Goal: Task Accomplishment & Management: Manage account settings

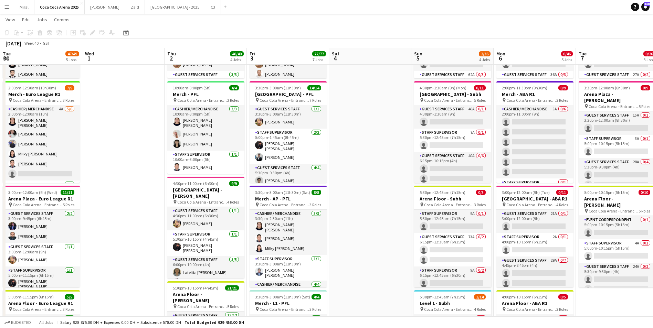
scroll to position [0, 239]
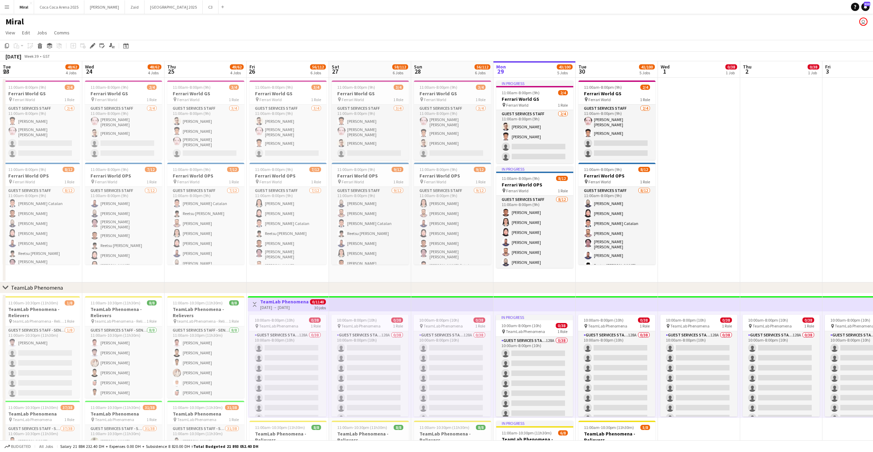
scroll to position [0, 244]
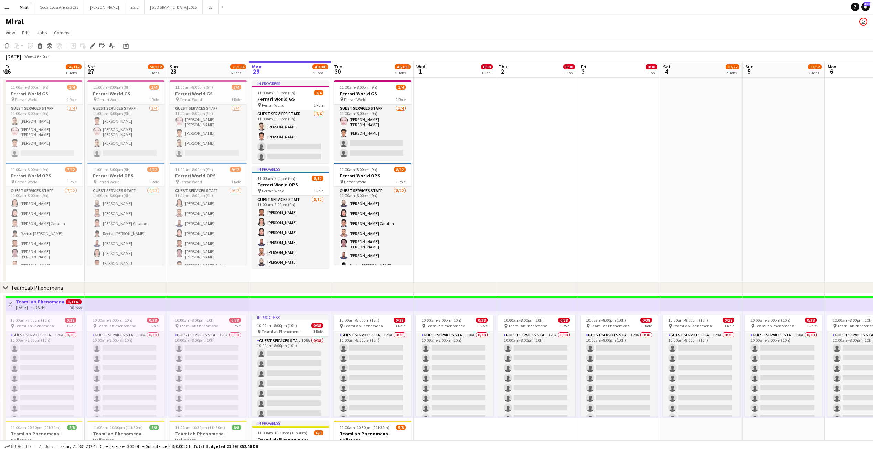
click at [498, 207] on app-date-cell at bounding box center [537, 180] width 82 height 205
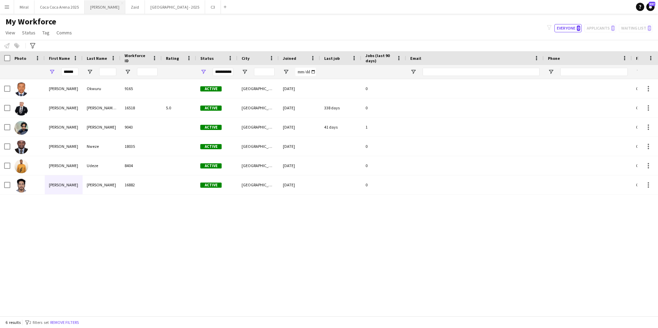
click at [85, 8] on button "[PERSON_NAME]" at bounding box center [105, 6] width 41 height 13
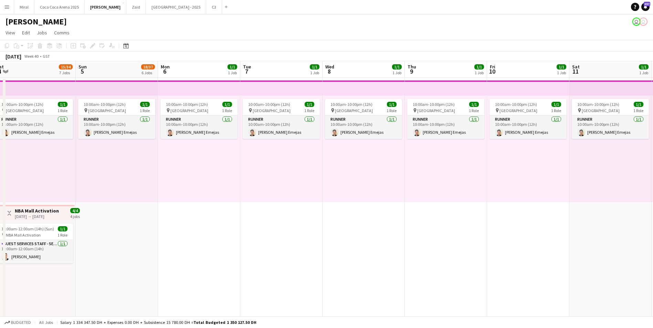
scroll to position [0, 197]
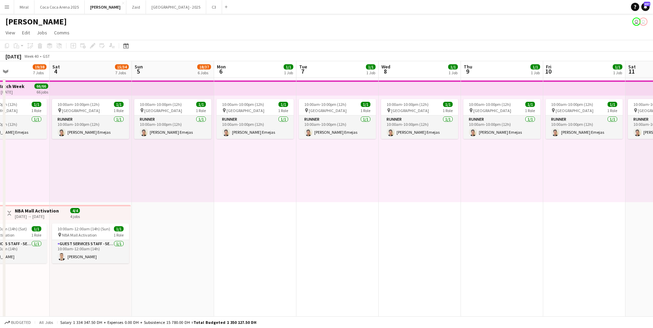
drag, startPoint x: 477, startPoint y: 177, endPoint x: -91, endPoint y: 179, distance: 568.6
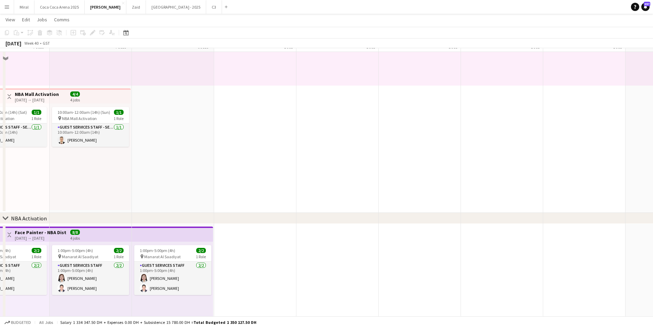
scroll to position [103, 0]
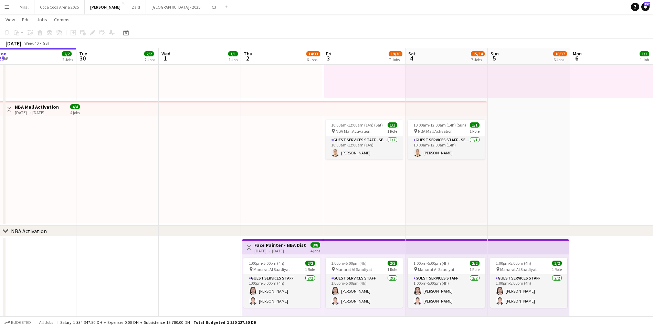
drag, startPoint x: 287, startPoint y: 186, endPoint x: 649, endPoint y: 207, distance: 363.0
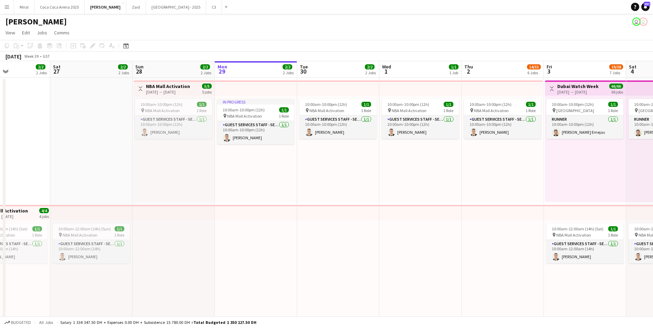
scroll to position [0, 192]
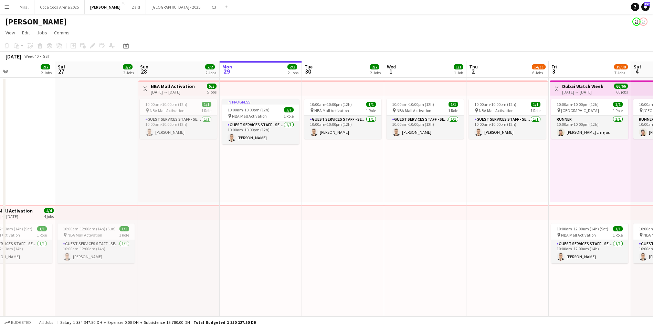
drag, startPoint x: 203, startPoint y: 279, endPoint x: 423, endPoint y: 270, distance: 220.1
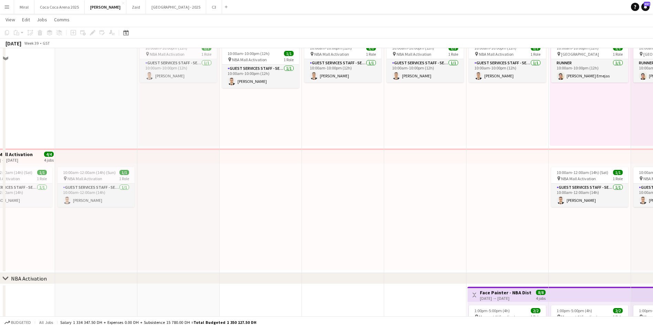
scroll to position [0, 0]
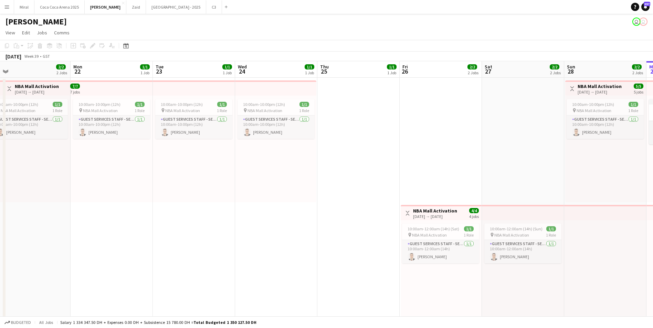
drag, startPoint x: 166, startPoint y: 162, endPoint x: 578, endPoint y: 167, distance: 411.7
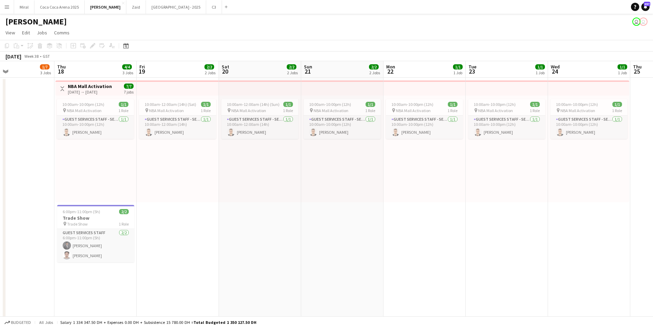
drag, startPoint x: 236, startPoint y: 184, endPoint x: 548, endPoint y: 177, distance: 312.3
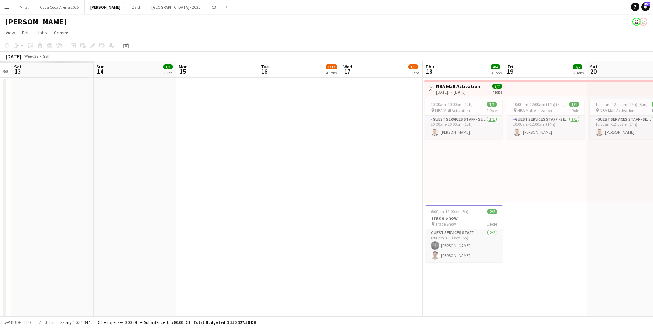
drag, startPoint x: 177, startPoint y: 218, endPoint x: 438, endPoint y: 203, distance: 261.7
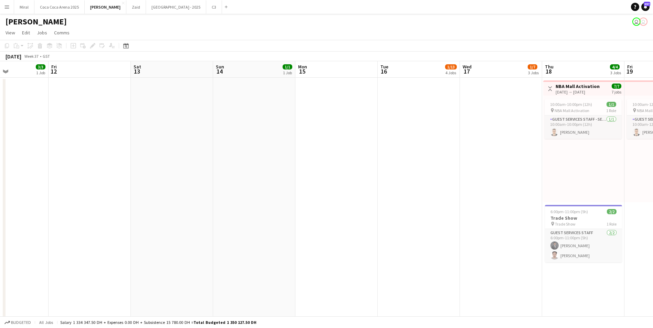
drag, startPoint x: 141, startPoint y: 204, endPoint x: 485, endPoint y: 186, distance: 344.3
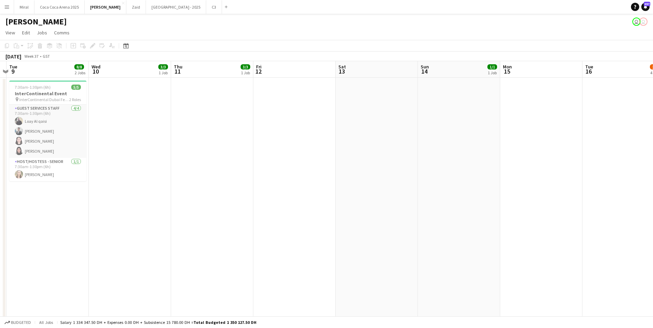
drag, startPoint x: 59, startPoint y: 199, endPoint x: -255, endPoint y: 183, distance: 314.3
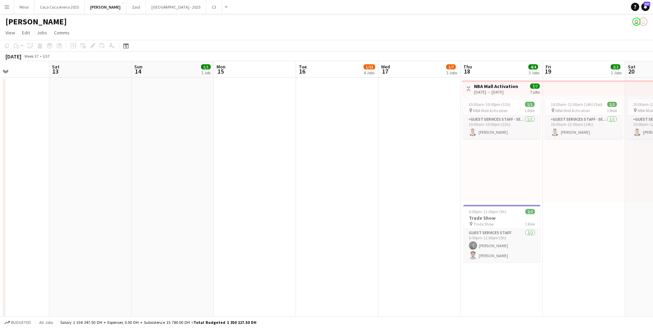
drag, startPoint x: 315, startPoint y: 196, endPoint x: -313, endPoint y: 191, distance: 627.8
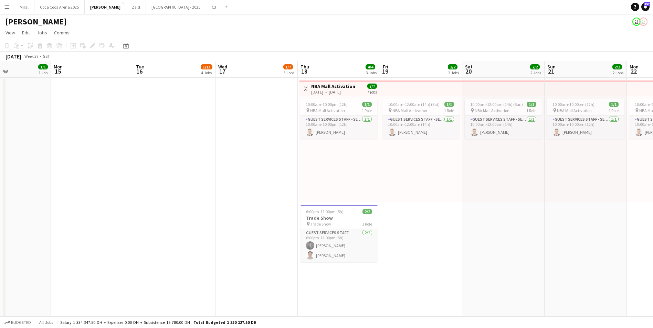
drag, startPoint x: 291, startPoint y: 211, endPoint x: -360, endPoint y: 206, distance: 651.2
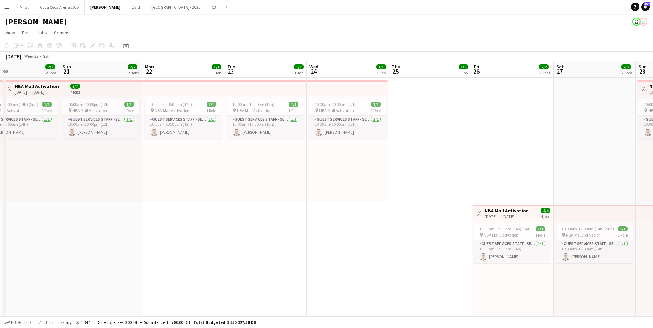
drag, startPoint x: 522, startPoint y: 260, endPoint x: -307, endPoint y: 257, distance: 829.2
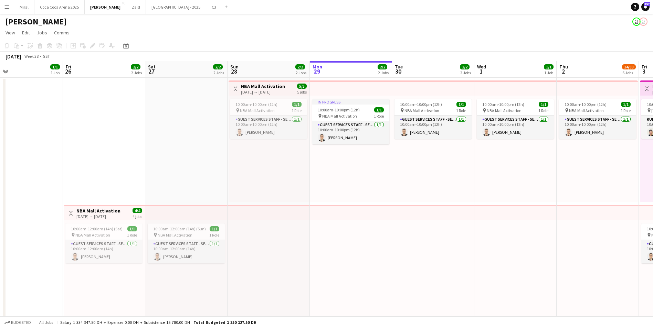
drag, startPoint x: 422, startPoint y: 279, endPoint x: -328, endPoint y: 277, distance: 750.0
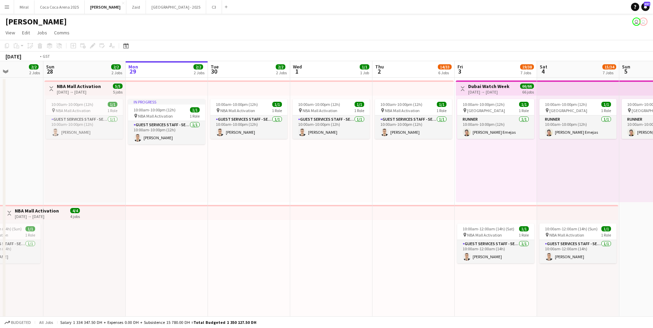
scroll to position [0, 259]
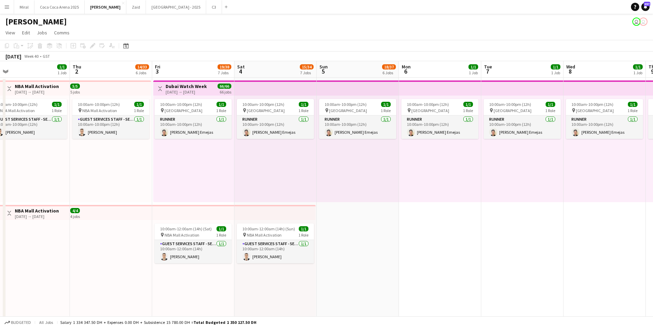
drag, startPoint x: 506, startPoint y: 274, endPoint x: -116, endPoint y: 283, distance: 622.0
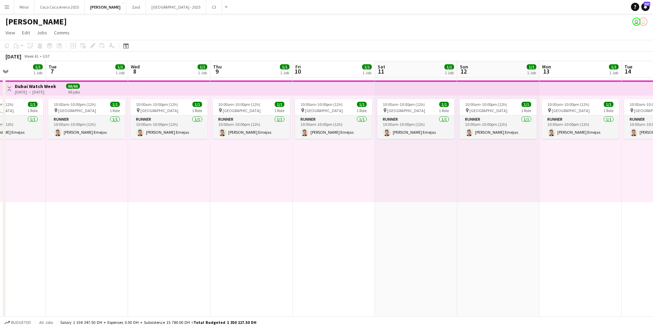
drag, startPoint x: 528, startPoint y: 263, endPoint x: -46, endPoint y: 263, distance: 574.8
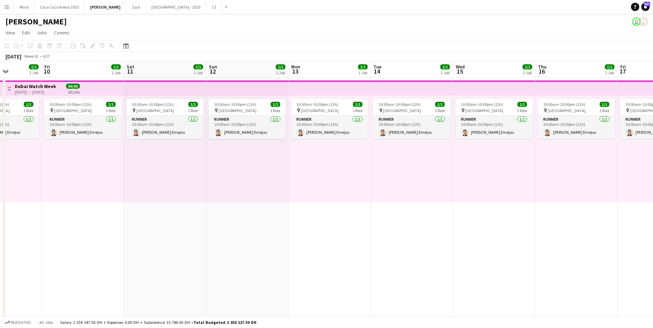
scroll to position [0, 215]
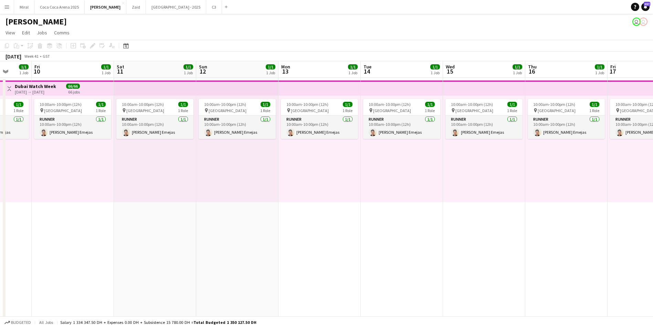
drag, startPoint x: 382, startPoint y: 279, endPoint x: 267, endPoint y: 283, distance: 115.4
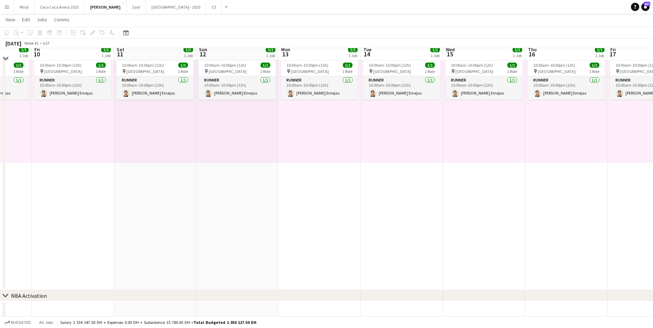
scroll to position [34, 0]
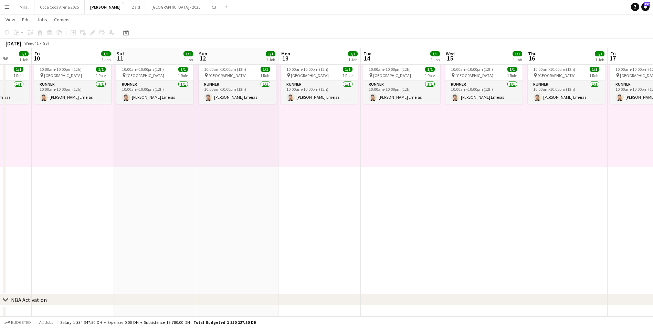
click at [248, 225] on app-date-cell "10:00am-10:00pm (12h) 1/1 pin Dubai 1 Role Runner [DATE] 10:00am-10:00pm (12h) …" at bounding box center [237, 169] width 82 height 252
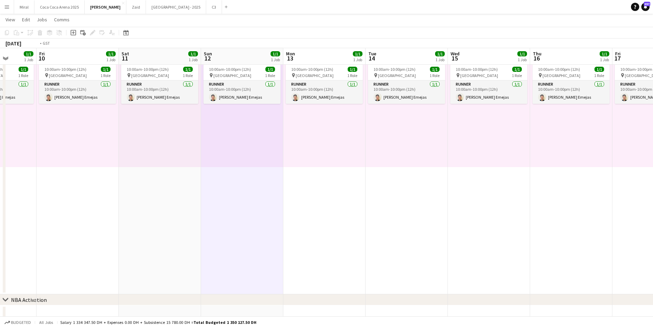
drag, startPoint x: 165, startPoint y: 226, endPoint x: 490, endPoint y: 219, distance: 326.0
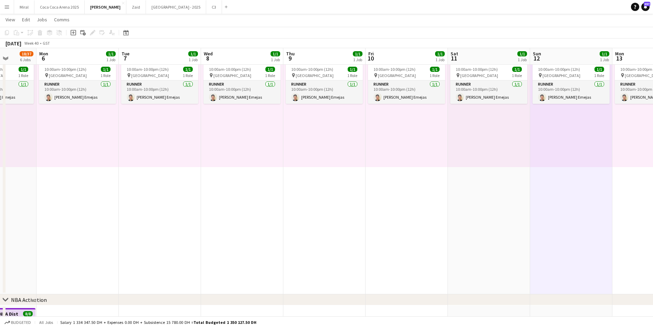
drag, startPoint x: 262, startPoint y: 227, endPoint x: 452, endPoint y: 214, distance: 190.1
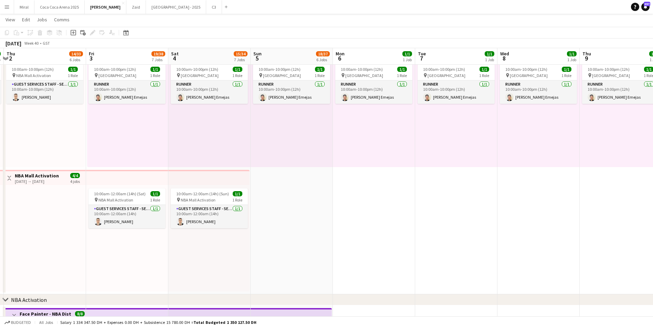
drag, startPoint x: 187, startPoint y: 236, endPoint x: 302, endPoint y: 233, distance: 115.7
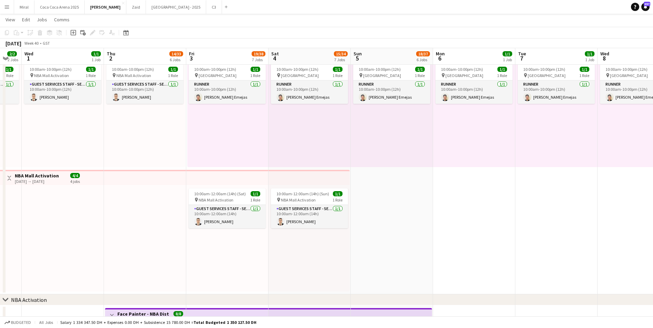
drag, startPoint x: 182, startPoint y: 239, endPoint x: 354, endPoint y: 241, distance: 172.1
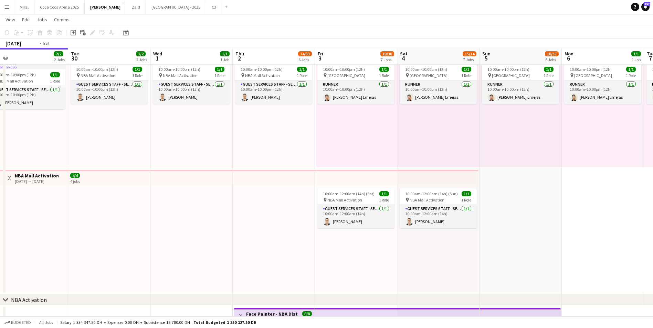
drag, startPoint x: 162, startPoint y: 239, endPoint x: 327, endPoint y: 236, distance: 164.5
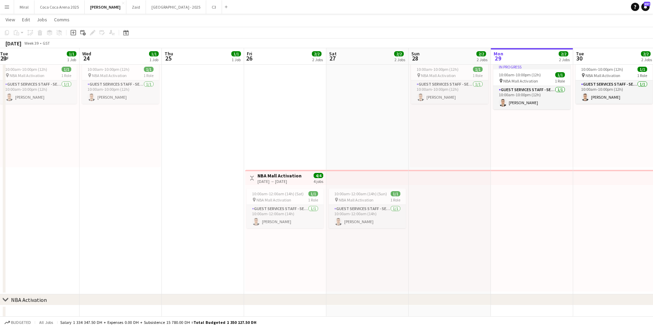
drag, startPoint x: 175, startPoint y: 247, endPoint x: 580, endPoint y: 252, distance: 405.5
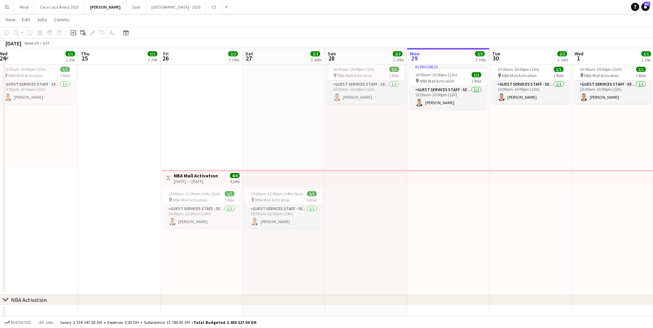
drag, startPoint x: 216, startPoint y: 247, endPoint x: -334, endPoint y: 238, distance: 549.8
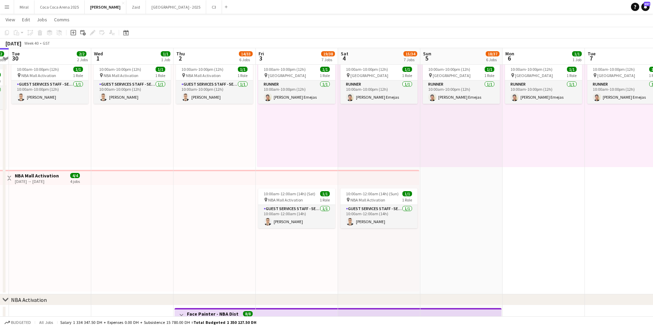
drag, startPoint x: 499, startPoint y: 240, endPoint x: -109, endPoint y: 237, distance: 608.2
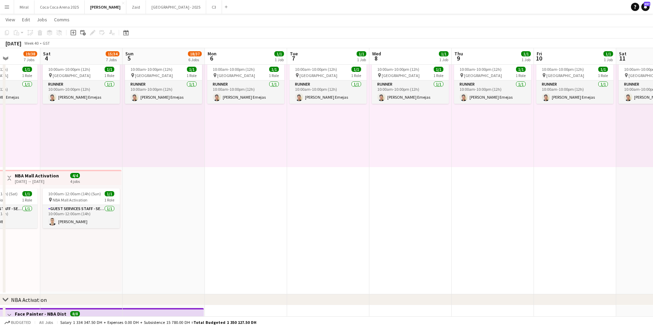
drag, startPoint x: 400, startPoint y: 241, endPoint x: 102, endPoint y: 235, distance: 297.8
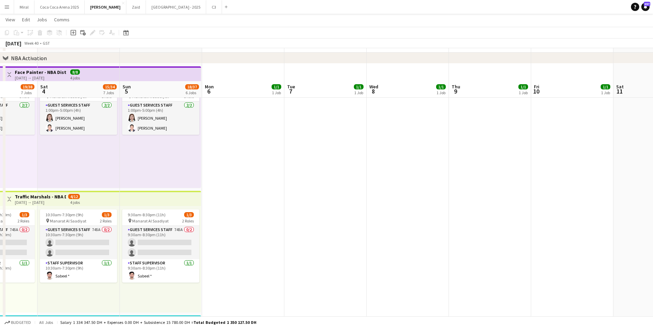
scroll to position [310, 0]
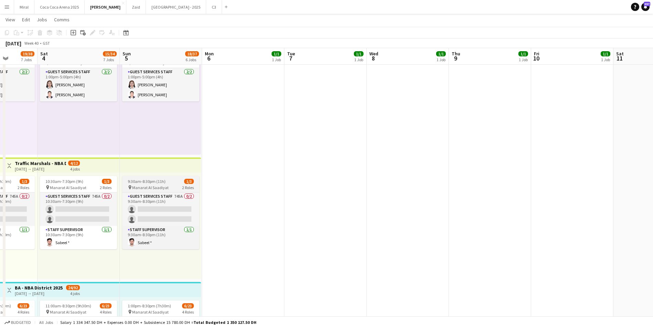
click at [169, 181] on div "9:30am-8:30pm (11h) 1/3" at bounding box center [160, 181] width 77 height 5
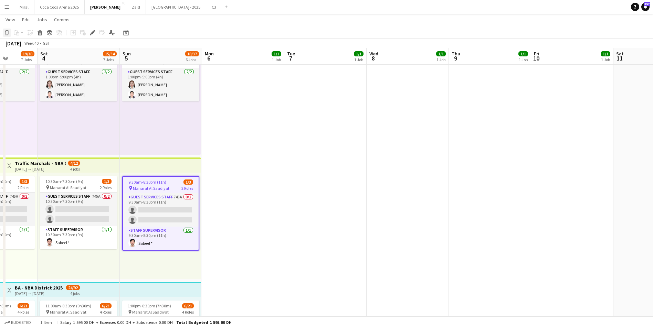
drag, startPoint x: 169, startPoint y: 181, endPoint x: 6, endPoint y: 34, distance: 218.9
click at [6, 34] on icon "Copy" at bounding box center [7, 33] width 6 height 6
click at [8, 33] on icon "Copy" at bounding box center [7, 33] width 6 height 6
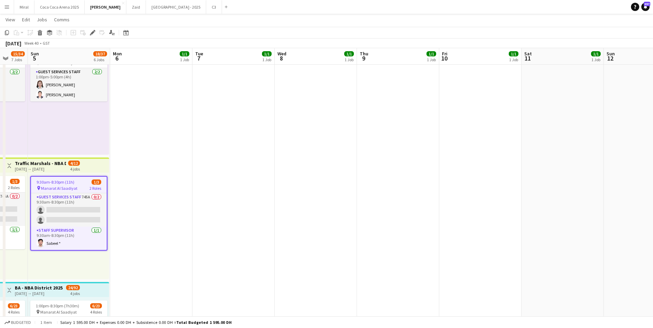
drag, startPoint x: 432, startPoint y: 137, endPoint x: 333, endPoint y: 138, distance: 98.8
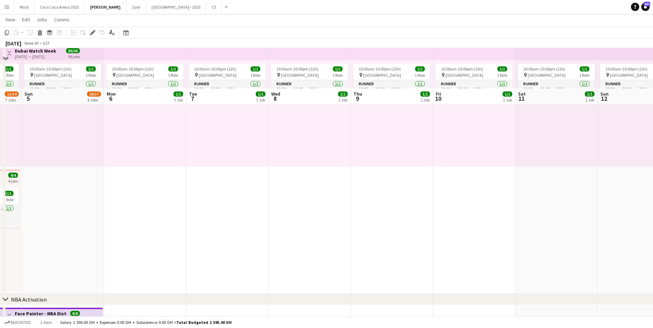
scroll to position [34, 0]
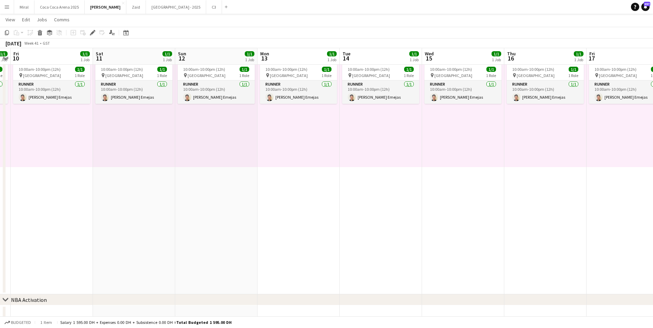
drag, startPoint x: 566, startPoint y: 215, endPoint x: 134, endPoint y: 223, distance: 432.4
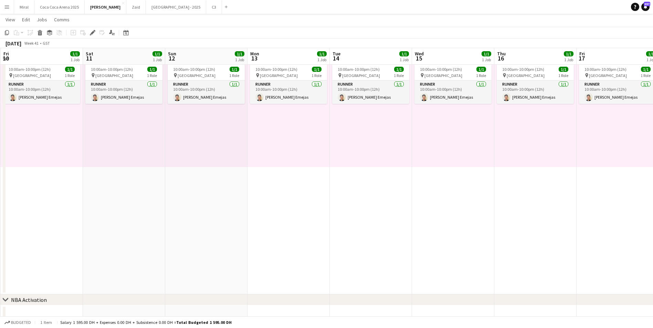
click at [198, 207] on app-date-cell "10:00am-10:00pm (12h) 1/1 pin Dubai 1 Role Runner [DATE] 10:00am-10:00pm (12h) …" at bounding box center [206, 169] width 82 height 252
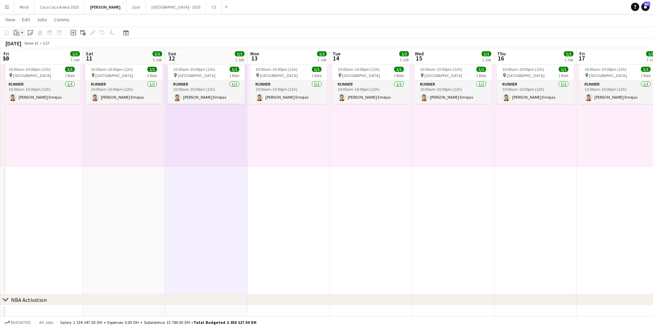
click at [18, 33] on icon at bounding box center [17, 33] width 3 height 3
click at [32, 46] on link "Paste Ctrl+V" at bounding box center [50, 46] width 65 height 6
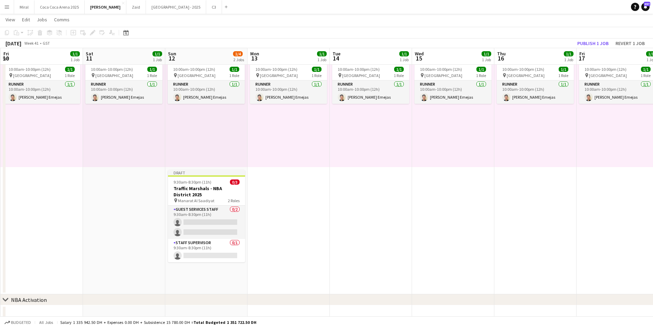
click at [309, 215] on app-date-cell "10:00am-10:00pm (12h) 1/1 pin Dubai 1 Role Runner [DATE] 10:00am-10:00pm (12h) …" at bounding box center [288, 169] width 82 height 252
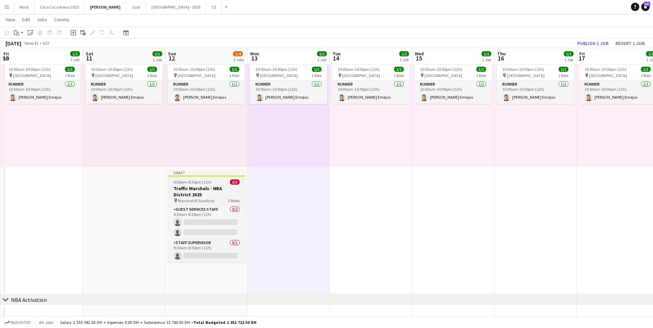
drag, startPoint x: 200, startPoint y: 185, endPoint x: 191, endPoint y: 186, distance: 9.0
click at [191, 186] on h3 "Traffic Marshals - NBA District 2025" at bounding box center [206, 192] width 77 height 12
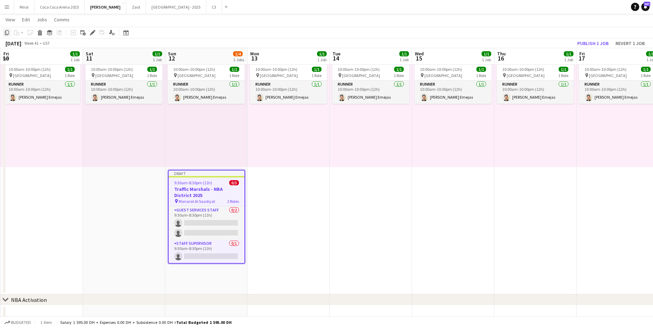
click at [7, 34] on icon "Copy" at bounding box center [7, 33] width 6 height 6
click at [199, 193] on h3 "Traffic Marshals - NBA District 2025" at bounding box center [207, 192] width 76 height 12
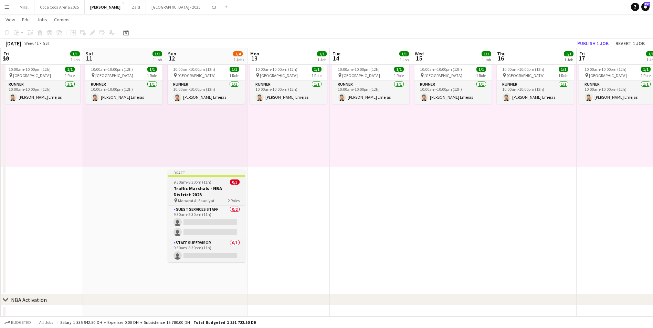
click at [199, 193] on h3 "Traffic Marshals - NBA District 2025" at bounding box center [206, 192] width 77 height 12
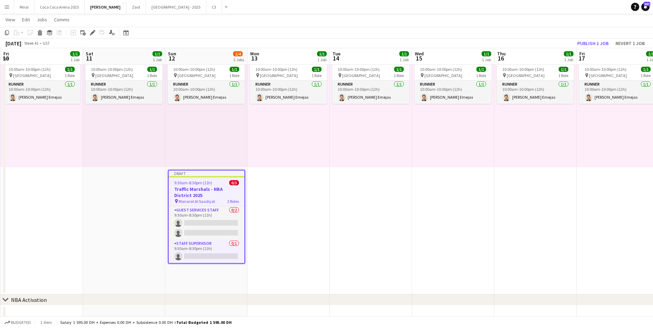
click at [199, 193] on h3 "Traffic Marshals - NBA District 2025" at bounding box center [207, 192] width 76 height 12
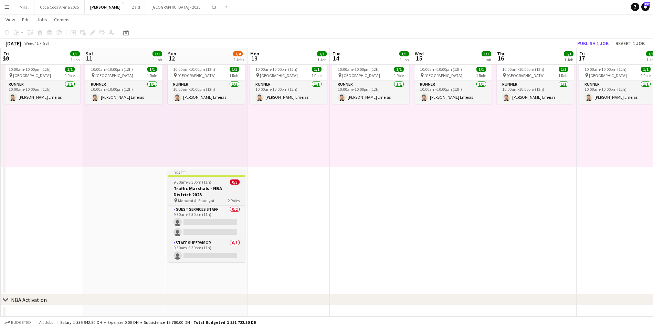
click at [199, 193] on h3 "Traffic Marshals - NBA District 2025" at bounding box center [206, 192] width 77 height 12
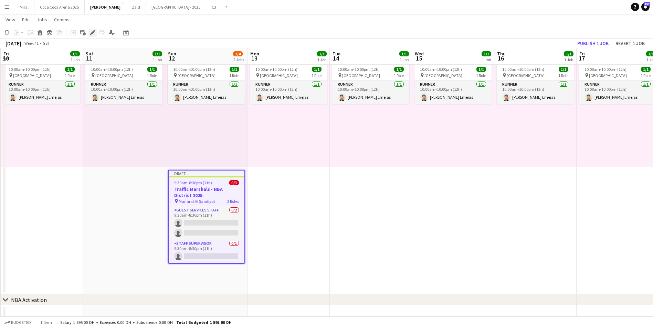
click at [93, 33] on icon at bounding box center [93, 33] width 4 height 4
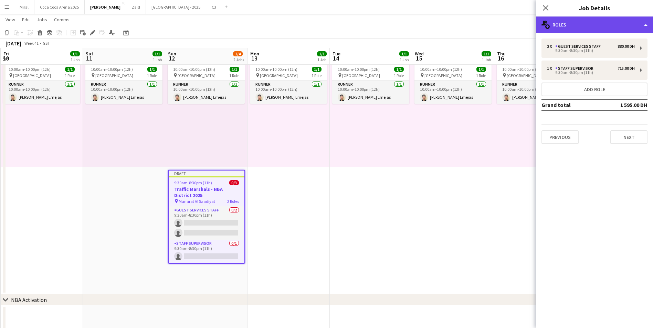
click at [583, 22] on div "multiple-users-add Roles" at bounding box center [594, 25] width 117 height 17
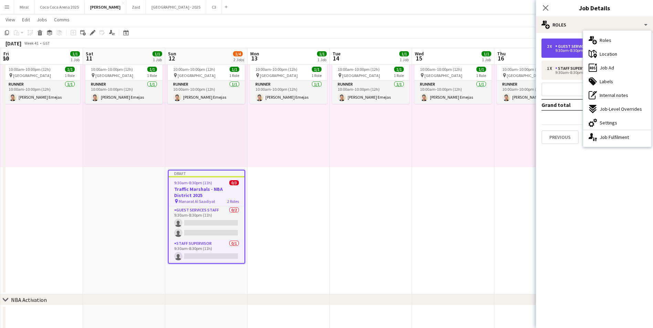
click at [566, 50] on div "9:30am-8:30pm (11h)" at bounding box center [591, 50] width 88 height 3
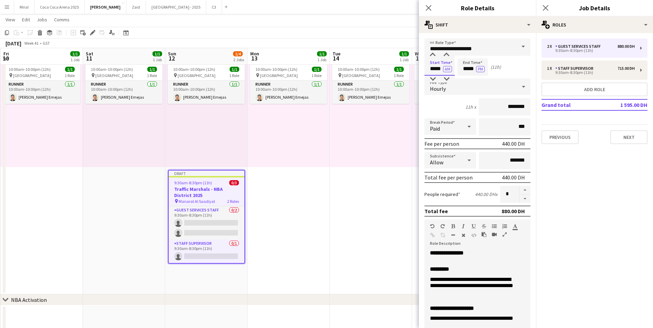
click at [429, 69] on input "*****" at bounding box center [439, 67] width 30 height 17
type input "*****"
click at [461, 69] on input "*****" at bounding box center [472, 67] width 30 height 17
type input "*****"
click at [497, 105] on input "********" at bounding box center [505, 106] width 52 height 17
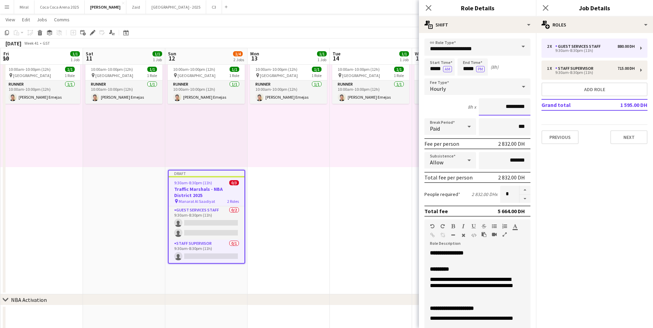
click at [503, 107] on input "*********" at bounding box center [505, 106] width 52 height 17
click at [504, 108] on input "*******" at bounding box center [505, 106] width 52 height 17
click at [507, 107] on input "*******" at bounding box center [505, 106] width 52 height 17
type input "********"
click at [438, 107] on div "8h x ********" at bounding box center [477, 106] width 106 height 17
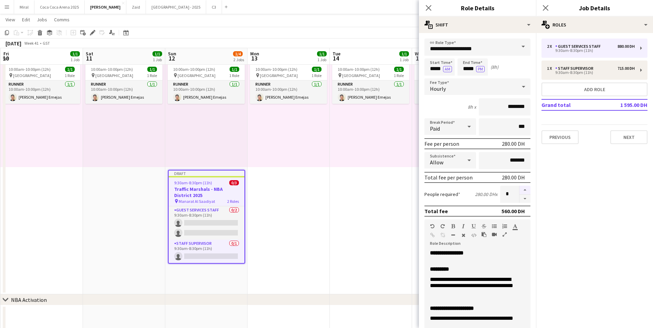
click at [520, 191] on button "button" at bounding box center [524, 190] width 11 height 9
type input "*"
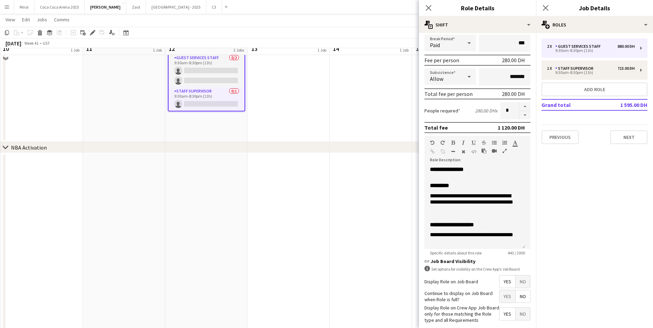
scroll to position [241, 0]
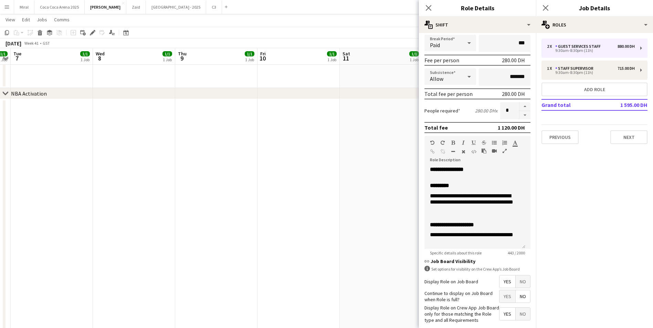
drag, startPoint x: 90, startPoint y: 221, endPoint x: 347, endPoint y: 214, distance: 256.5
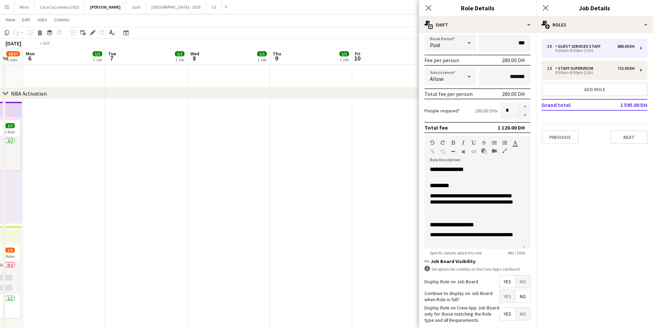
drag, startPoint x: 150, startPoint y: 208, endPoint x: 345, endPoint y: 206, distance: 195.5
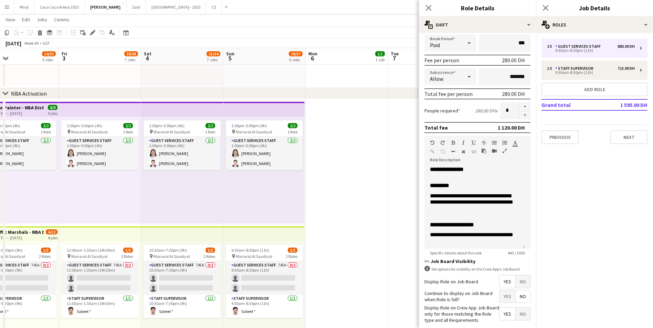
drag, startPoint x: 179, startPoint y: 197, endPoint x: 326, endPoint y: 198, distance: 146.6
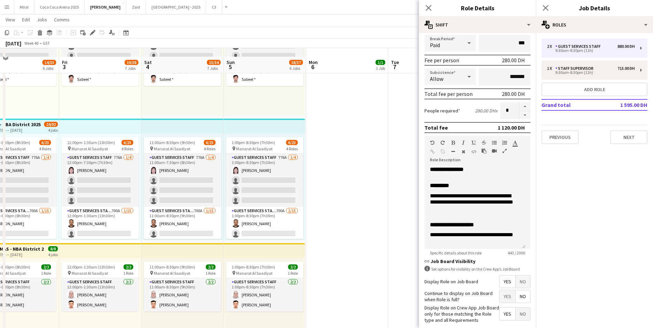
scroll to position [482, 0]
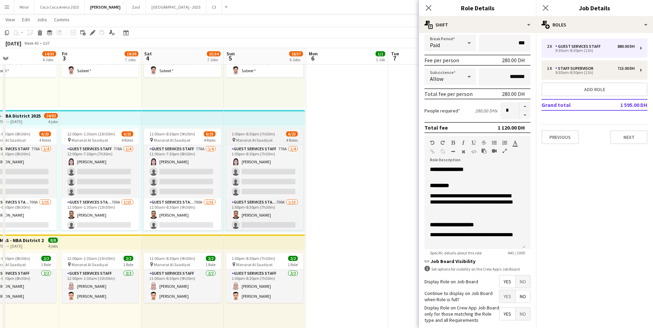
click at [259, 138] on span "Manarat Al Saadiyat" at bounding box center [254, 140] width 36 height 5
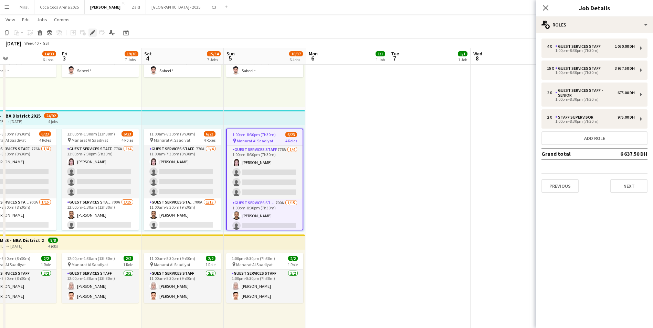
click at [93, 31] on icon "Edit" at bounding box center [93, 33] width 6 height 6
click at [602, 49] on div "1:00pm-8:30pm (7h30m)" at bounding box center [591, 50] width 88 height 3
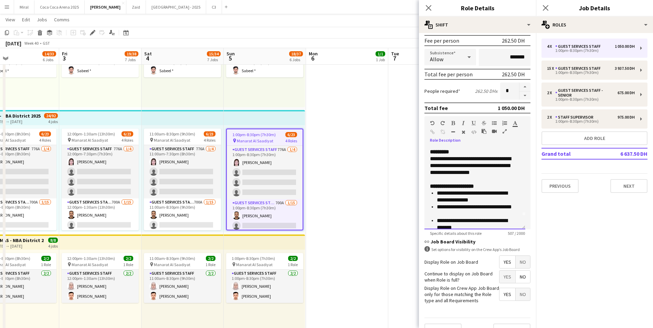
scroll to position [0, 0]
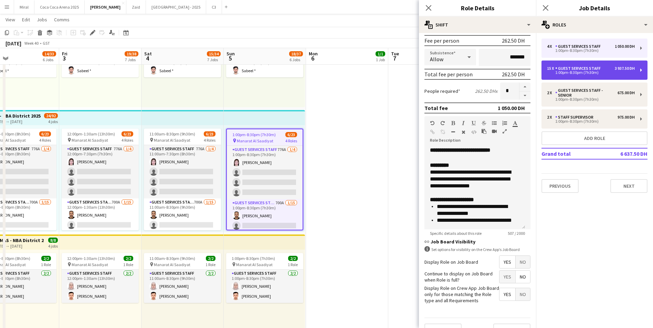
click at [589, 72] on div "1:00pm-8:30pm (7h30m)" at bounding box center [591, 72] width 88 height 3
type input "**"
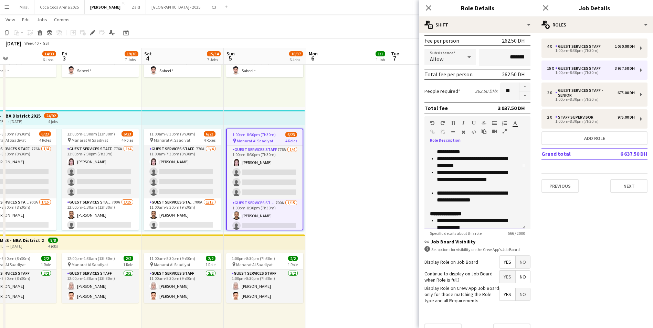
scroll to position [49, 0]
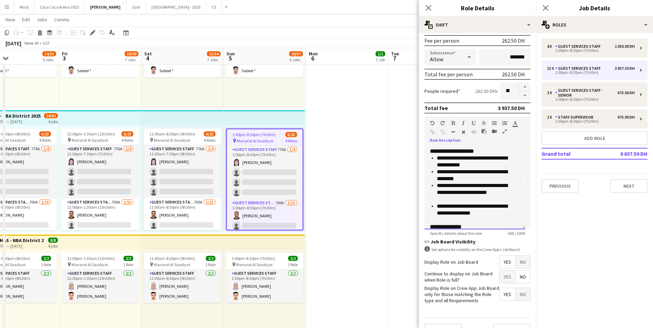
click at [428, 158] on div "**********" at bounding box center [474, 188] width 101 height 83
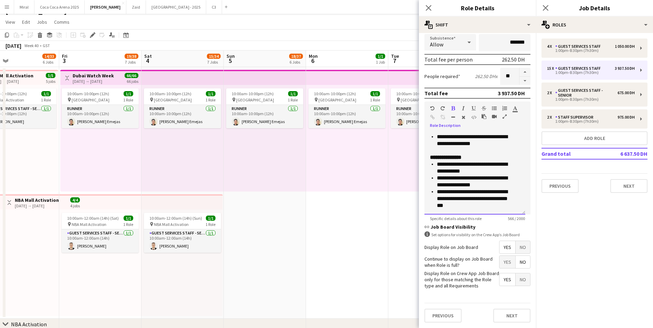
scroll to position [0, 0]
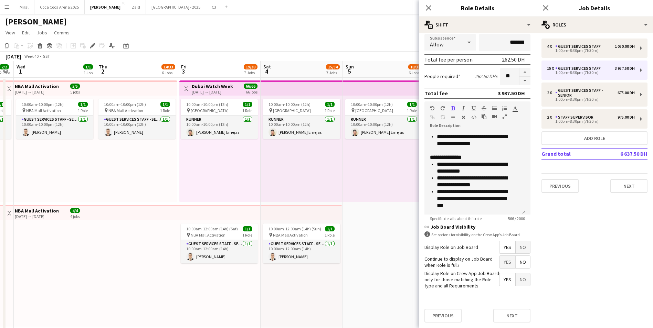
drag, startPoint x: 273, startPoint y: 237, endPoint x: 392, endPoint y: 241, distance: 119.2
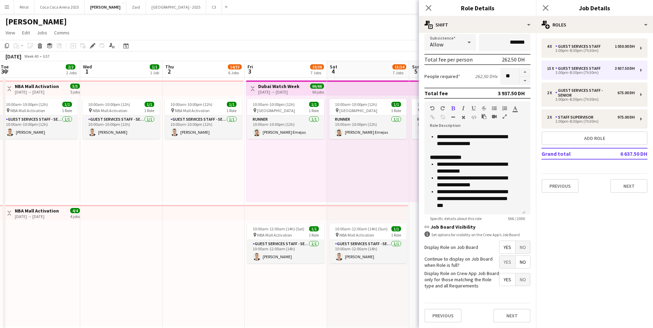
scroll to position [0, 215]
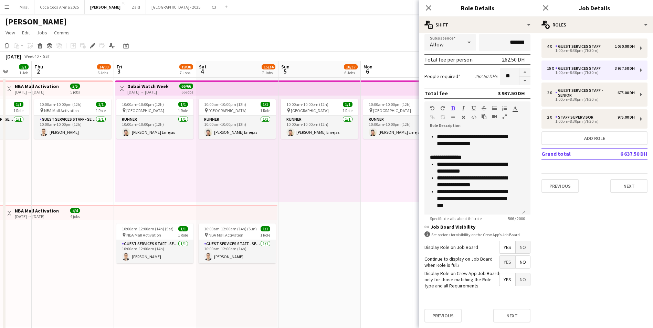
drag, startPoint x: 87, startPoint y: 242, endPoint x: -18, endPoint y: 218, distance: 107.7
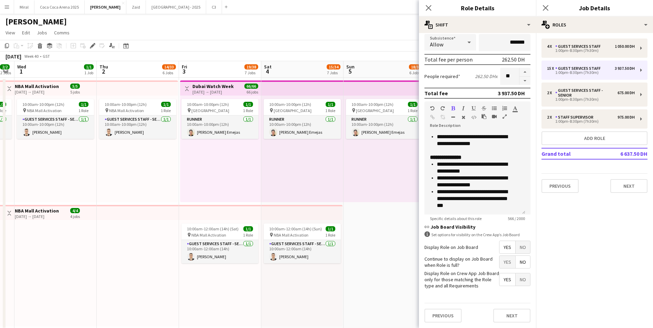
drag, startPoint x: 81, startPoint y: 186, endPoint x: 141, endPoint y: 183, distance: 59.6
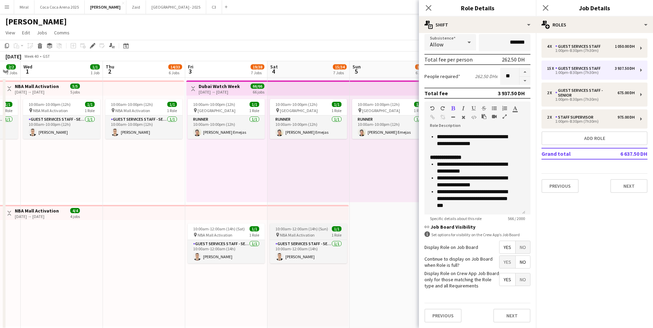
click at [315, 233] on div "pin NBA Mall Activation 1 Role" at bounding box center [308, 235] width 77 height 6
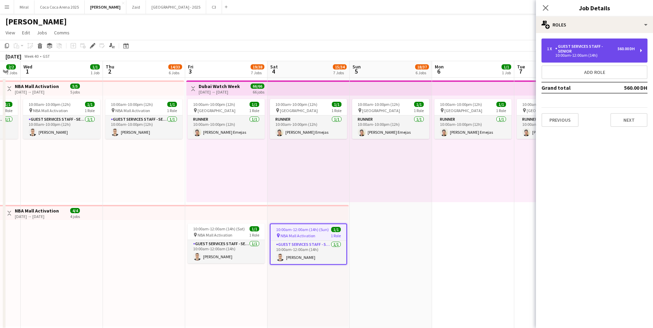
click at [588, 50] on div "Guest Services Staff - Senior" at bounding box center [586, 49] width 62 height 10
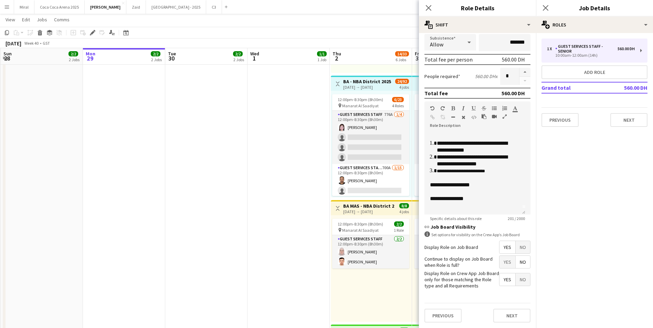
scroll to position [0, 163]
drag, startPoint x: 52, startPoint y: 219, endPoint x: 361, endPoint y: 235, distance: 310.2
click at [361, 235] on app-calendar-viewport "Fri 26 2/2 2 Jobs Sat 27 2/2 2 Jobs Sun 28 2/2 2 Jobs Mon 29 2/2 2 Jobs Tue 30 …" at bounding box center [326, 303] width 653 height 1585
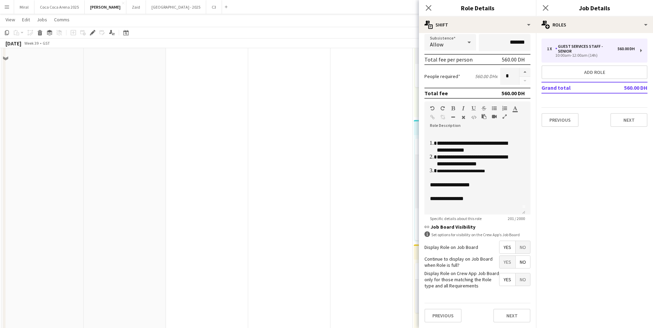
scroll to position [413, 0]
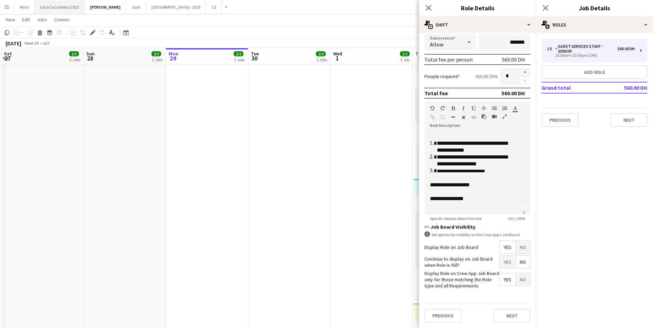
click at [67, 7] on button "[GEOGRAPHIC_DATA] 2025 Close" at bounding box center [59, 6] width 50 height 13
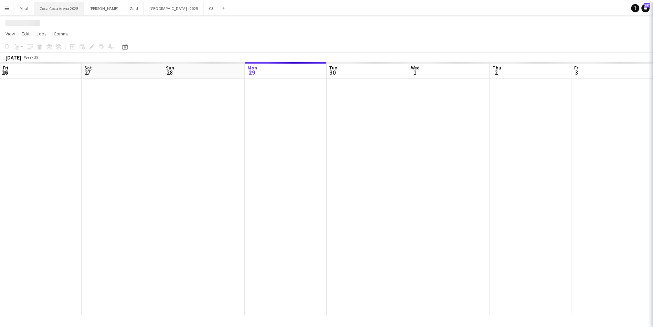
scroll to position [0, 165]
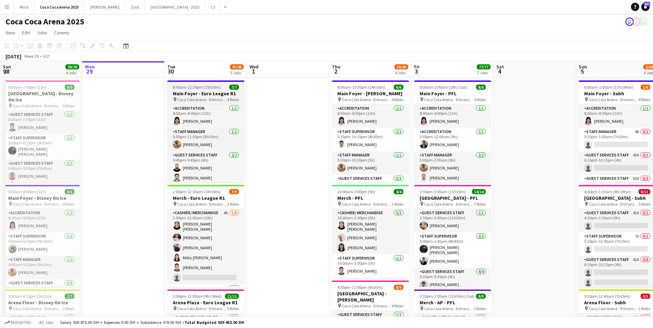
click at [207, 92] on h3 "Main Foyer - Euro League R1" at bounding box center [205, 94] width 77 height 6
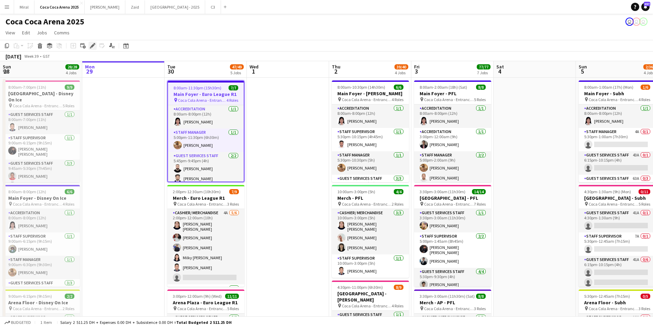
click at [93, 48] on icon "Edit" at bounding box center [93, 46] width 6 height 6
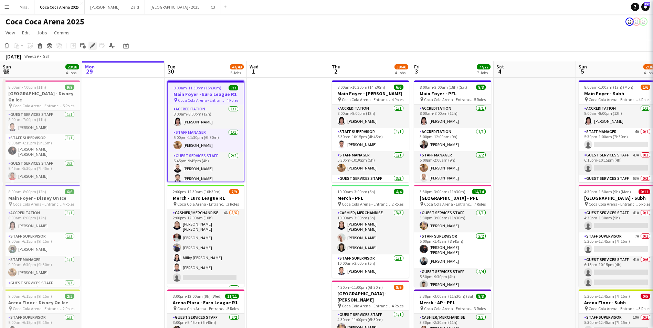
type input "**********"
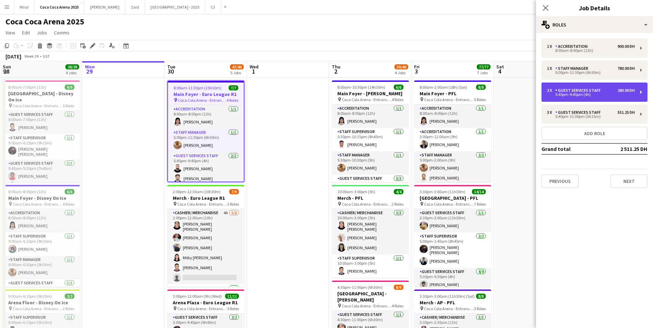
click at [595, 94] on div "5:45pm-9:45pm (4h)" at bounding box center [591, 94] width 88 height 3
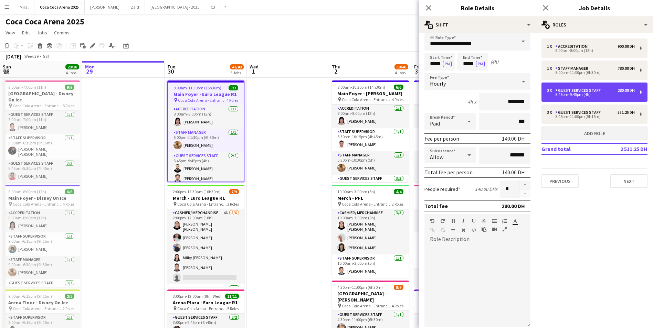
scroll to position [0, 0]
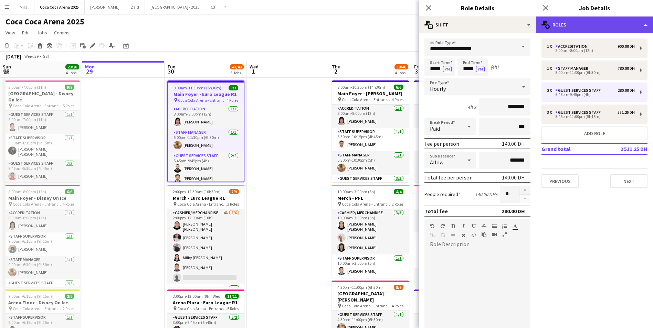
click at [596, 27] on div "multiple-users-add Roles" at bounding box center [594, 25] width 117 height 17
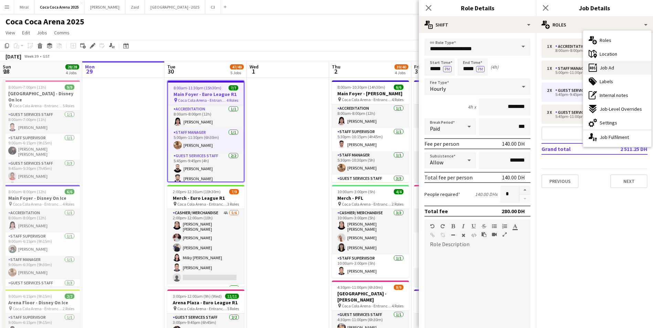
click at [610, 68] on span "Job Ad" at bounding box center [607, 68] width 14 height 6
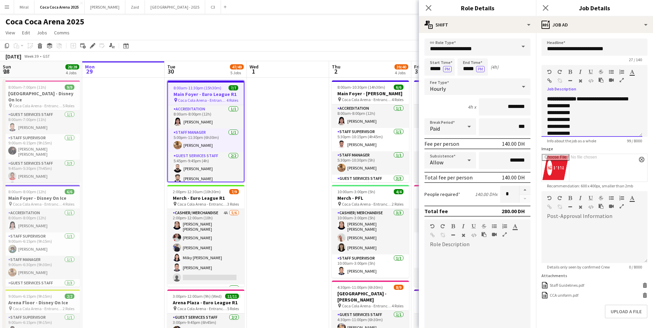
drag, startPoint x: 547, startPoint y: 100, endPoint x: 537, endPoint y: 93, distance: 11.8
click at [537, 93] on form "**********" at bounding box center [594, 196] width 117 height 314
click at [198, 38] on app-page-menu "View Day view expanded Day view collapsed Month view Date picker Jump to [DATE]…" at bounding box center [326, 33] width 653 height 13
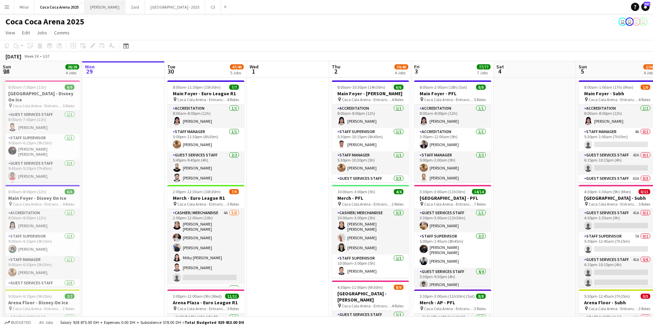
click at [93, 5] on button "[PERSON_NAME]" at bounding box center [105, 6] width 41 height 13
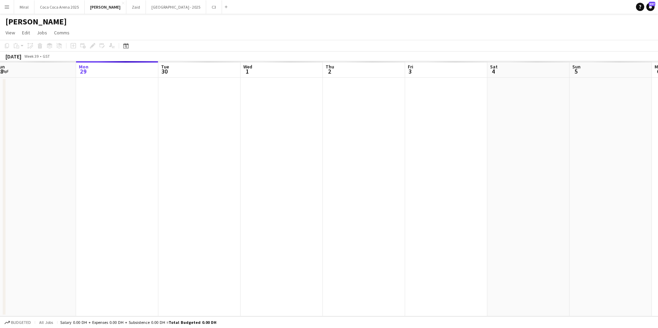
drag, startPoint x: 157, startPoint y: 192, endPoint x: 644, endPoint y: 187, distance: 487.4
click at [644, 187] on app-calendar-viewport "Fri 26 Sat 27 Sun 28 Mon 29 Tue 30 Wed 1 Thu 2 Fri 3 Sat 4 Sun 5 Mon 6 Tue 7 We…" at bounding box center [329, 188] width 658 height 255
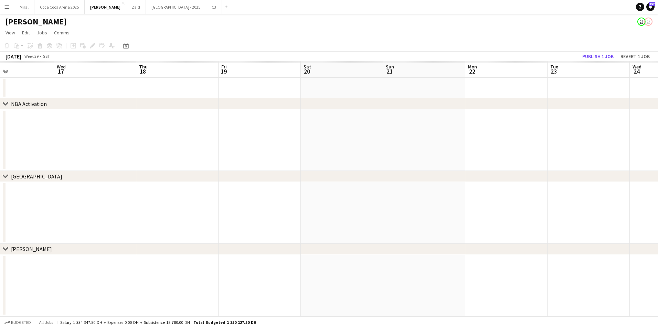
drag, startPoint x: 477, startPoint y: 213, endPoint x: 555, endPoint y: 213, distance: 77.1
click at [555, 213] on app-calendar-viewport "Mon 15 Tue 16 Wed 17 Thu 18 Fri 19 Sat 20 Sun 21 Mon 22 Tue 23 Wed 24 Thu 25 Fr…" at bounding box center [329, 188] width 658 height 255
drag, startPoint x: 237, startPoint y: 173, endPoint x: 558, endPoint y: 172, distance: 321.1
click at [558, 172] on div "chevron-right [GEOGRAPHIC_DATA]" at bounding box center [329, 176] width 658 height 11
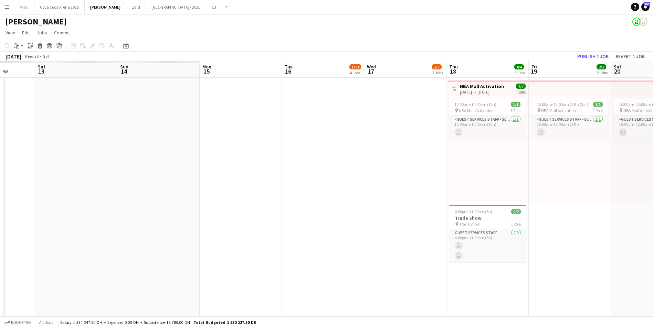
drag, startPoint x: 49, startPoint y: 167, endPoint x: 499, endPoint y: 167, distance: 450.2
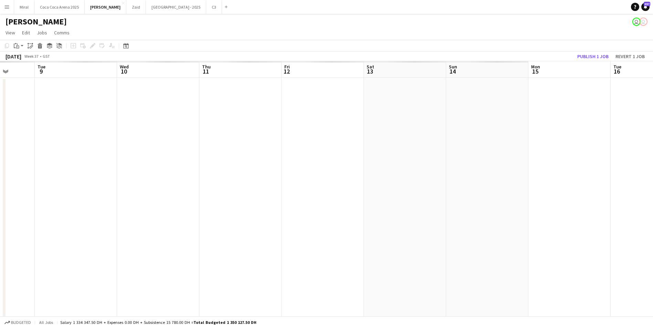
drag, startPoint x: 139, startPoint y: 171, endPoint x: 446, endPoint y: 169, distance: 307.7
drag, startPoint x: 41, startPoint y: 171, endPoint x: 436, endPoint y: 175, distance: 395.2
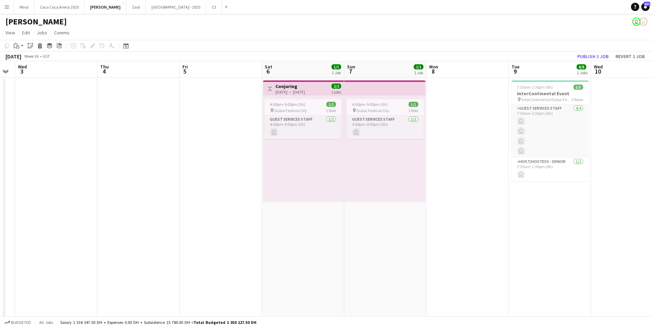
click at [171, 160] on app-date-cell at bounding box center [138, 204] width 82 height 252
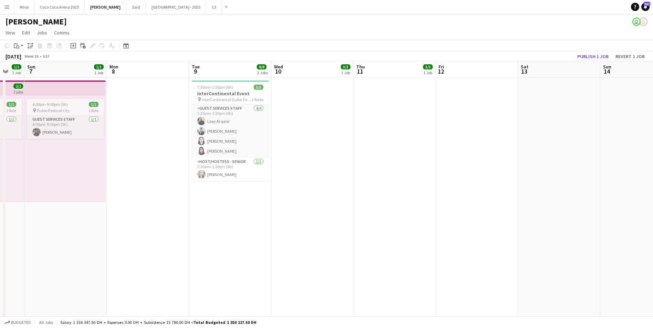
scroll to position [0, 226]
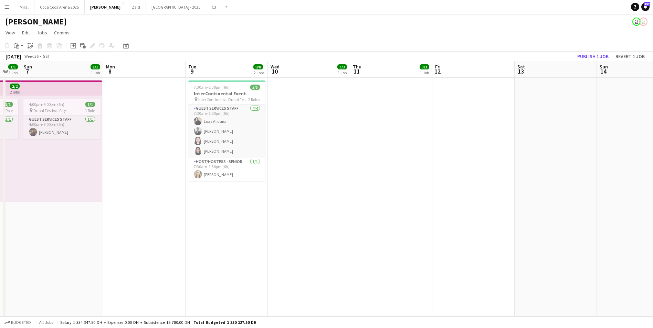
drag, startPoint x: 473, startPoint y: 195, endPoint x: 150, endPoint y: 193, distance: 323.2
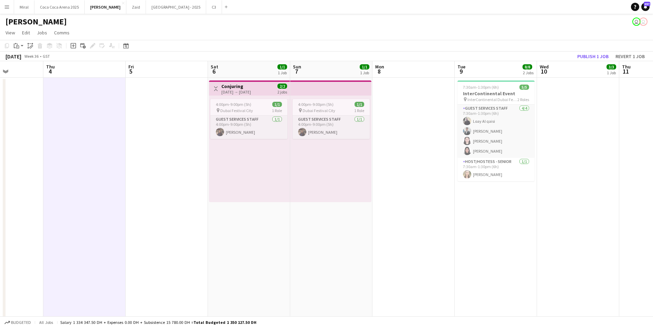
drag, startPoint x: 158, startPoint y: 152, endPoint x: 536, endPoint y: 152, distance: 378.3
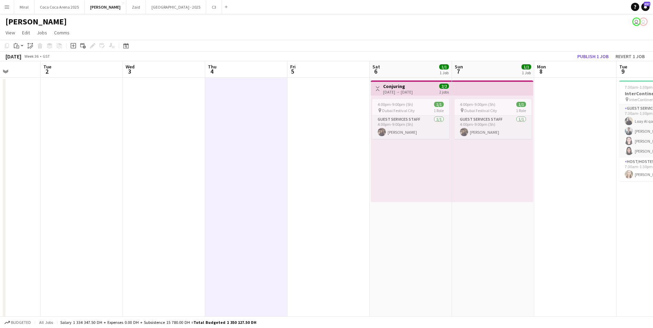
drag, startPoint x: 173, startPoint y: 160, endPoint x: 462, endPoint y: 153, distance: 289.6
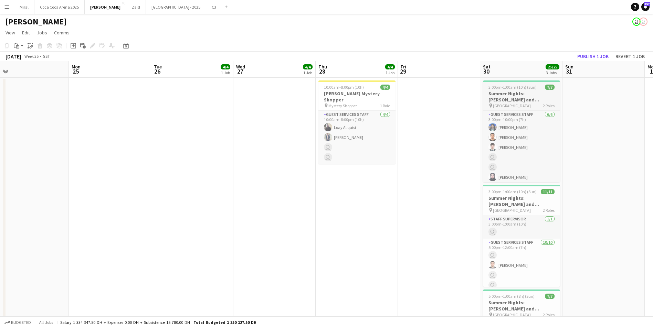
drag, startPoint x: 117, startPoint y: 157, endPoint x: 410, endPoint y: 152, distance: 292.6
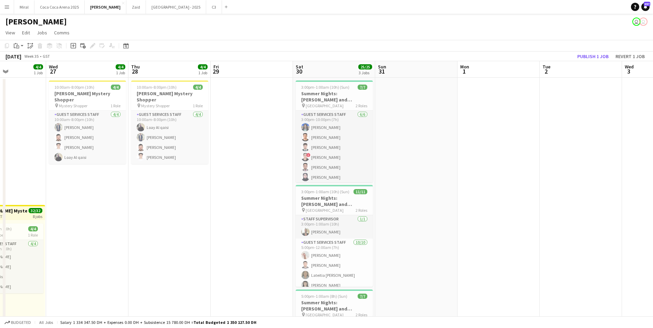
drag, startPoint x: 146, startPoint y: 229, endPoint x: 114, endPoint y: 223, distance: 32.9
click at [331, 101] on h3 "Summer Nights: [PERSON_NAME] and [PERSON_NAME] - External" at bounding box center [333, 97] width 77 height 12
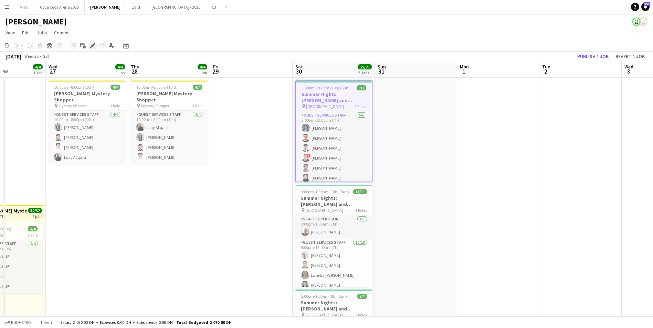
click at [92, 44] on icon "Edit" at bounding box center [93, 46] width 6 height 6
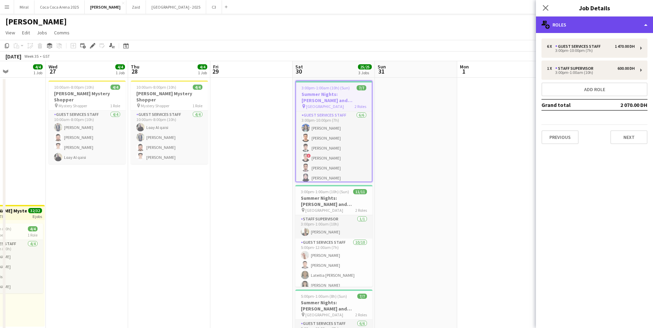
click at [591, 22] on div "multiple-users-add Roles" at bounding box center [594, 25] width 117 height 17
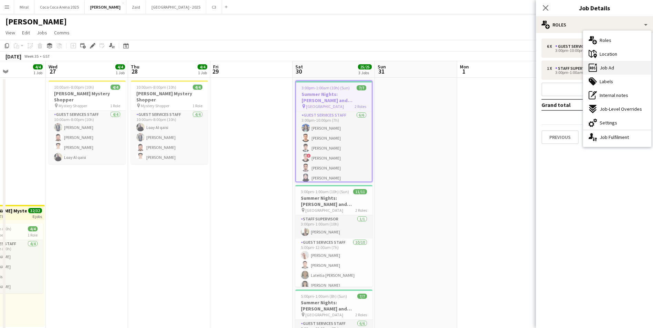
click at [611, 64] on div "ads-window Job Ad" at bounding box center [617, 68] width 68 height 14
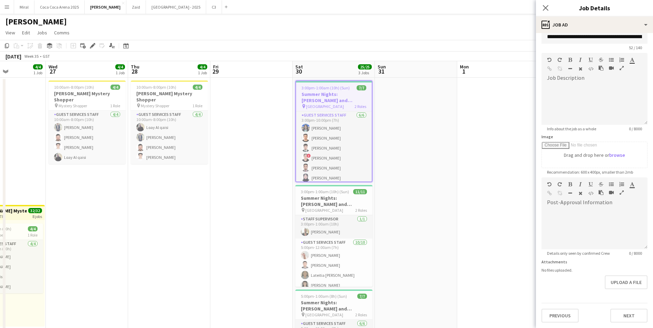
scroll to position [0, 0]
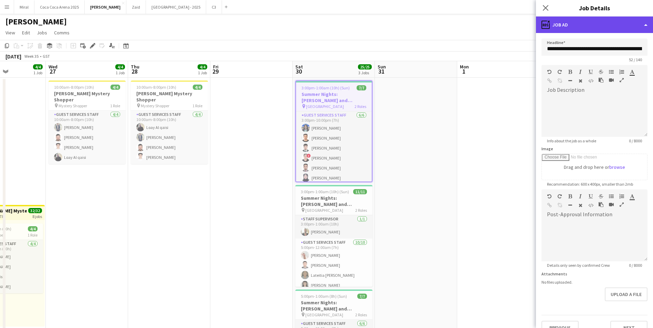
click at [584, 24] on div "ads-window Job Ad" at bounding box center [594, 25] width 117 height 17
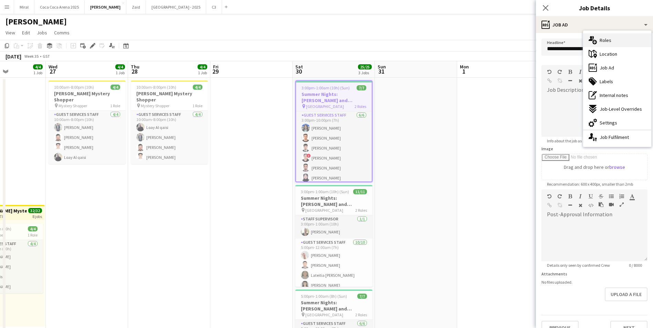
click at [608, 40] on span "Roles" at bounding box center [606, 40] width 12 height 6
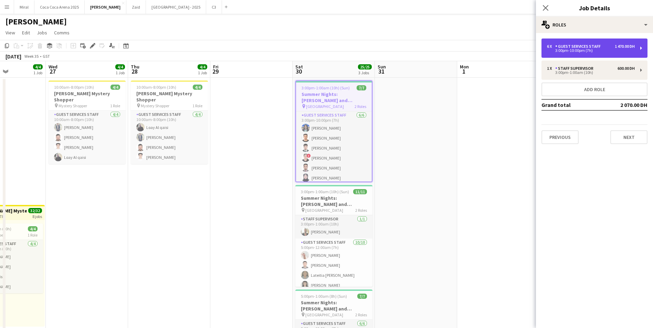
click at [565, 51] on div "3:00pm-10:00pm (7h)" at bounding box center [591, 50] width 88 height 3
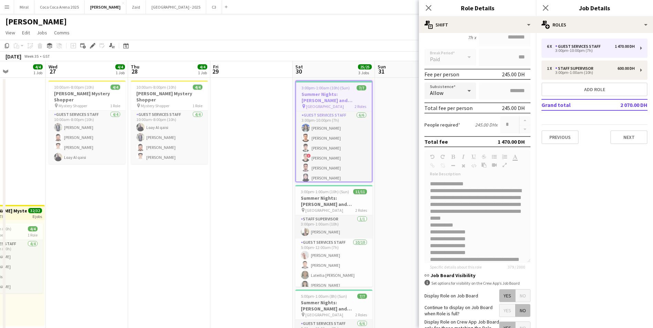
click at [493, 211] on form "**********" at bounding box center [477, 173] width 117 height 408
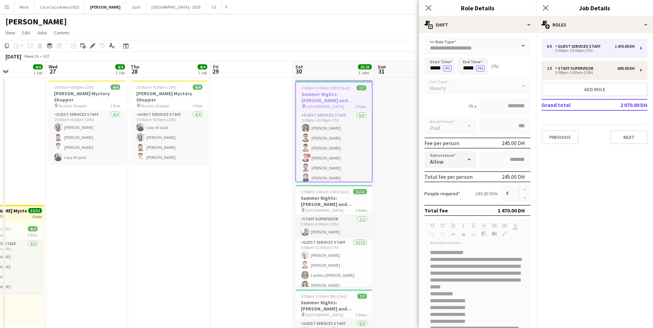
scroll to position [134, 0]
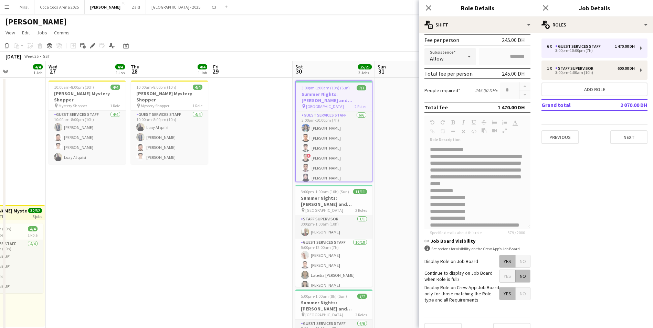
drag, startPoint x: 433, startPoint y: 147, endPoint x: 486, endPoint y: 161, distance: 54.2
click at [486, 161] on form "**********" at bounding box center [477, 139] width 117 height 408
drag, startPoint x: 486, startPoint y: 161, endPoint x: 434, endPoint y: 148, distance: 53.6
click at [434, 148] on form "**********" at bounding box center [477, 139] width 117 height 408
drag, startPoint x: 429, startPoint y: 148, endPoint x: 489, endPoint y: 223, distance: 95.7
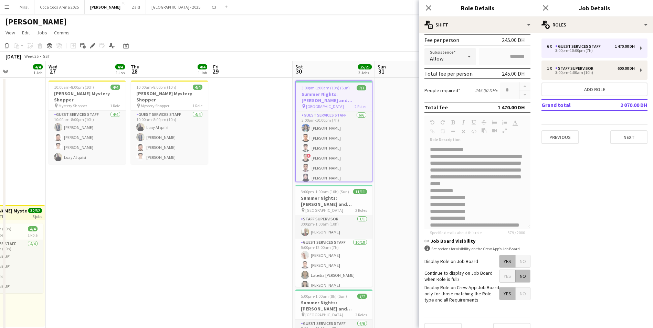
click at [489, 223] on form "**********" at bounding box center [477, 139] width 117 height 408
copy div "**********"
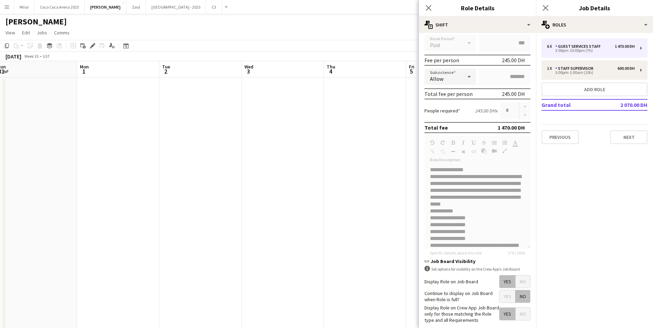
scroll to position [0, 224]
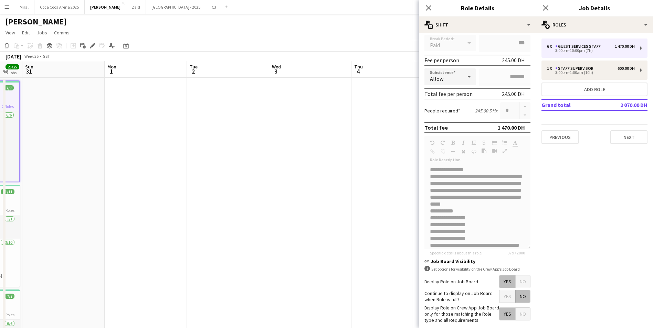
drag, startPoint x: 392, startPoint y: 142, endPoint x: -89, endPoint y: 147, distance: 481.9
click at [429, 7] on icon "Close pop-in" at bounding box center [428, 7] width 7 height 7
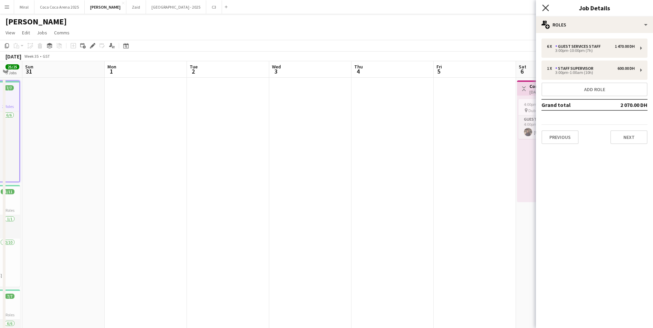
click at [543, 7] on icon "Close pop-in" at bounding box center [545, 7] width 7 height 7
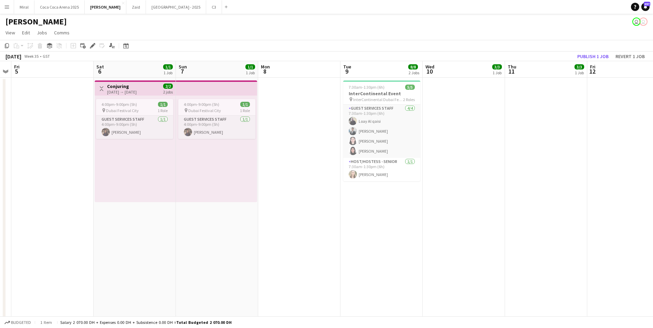
drag, startPoint x: 453, startPoint y: 159, endPoint x: -65, endPoint y: 154, distance: 517.7
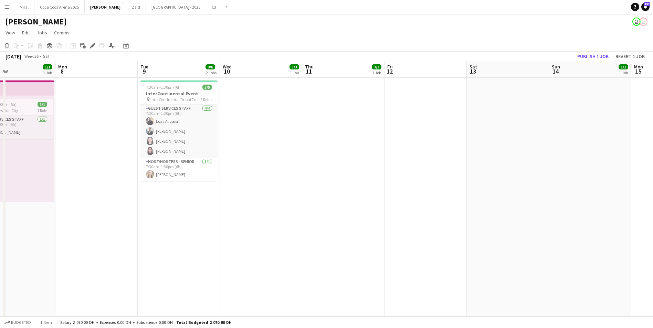
drag, startPoint x: 457, startPoint y: 188, endPoint x: 21, endPoint y: 176, distance: 435.6
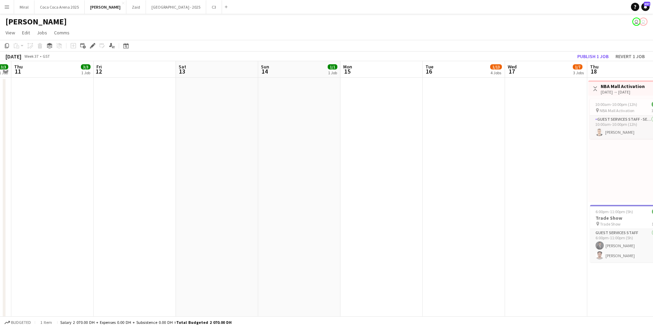
drag, startPoint x: 565, startPoint y: 209, endPoint x: -21, endPoint y: 188, distance: 585.9
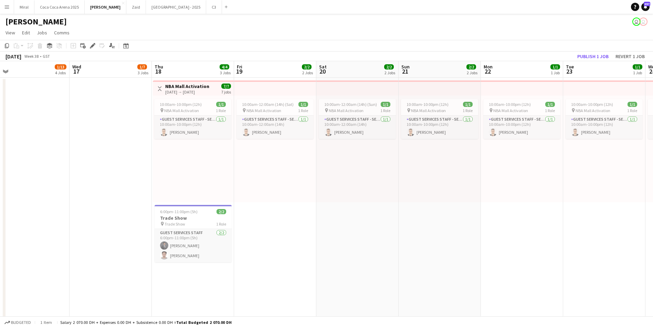
drag, startPoint x: 455, startPoint y: 187, endPoint x: -7, endPoint y: 175, distance: 461.4
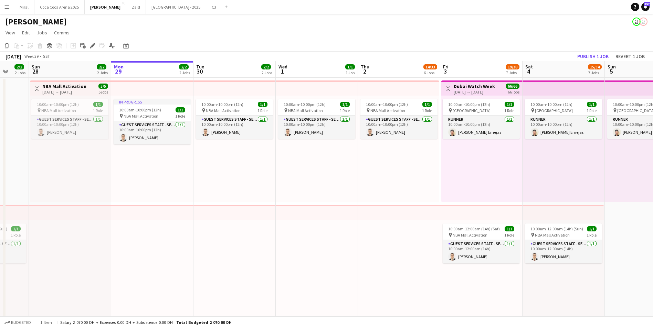
drag, startPoint x: 550, startPoint y: 205, endPoint x: 42, endPoint y: 198, distance: 507.7
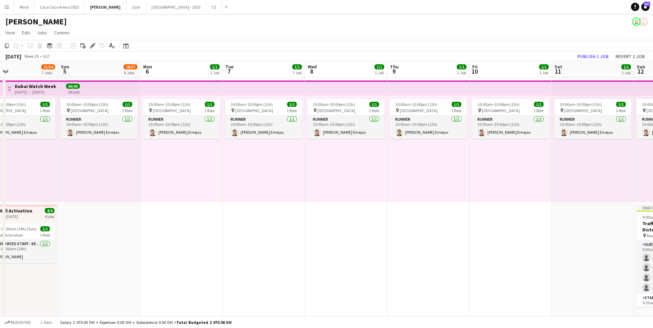
drag, startPoint x: 593, startPoint y: 193, endPoint x: 172, endPoint y: 188, distance: 421.7
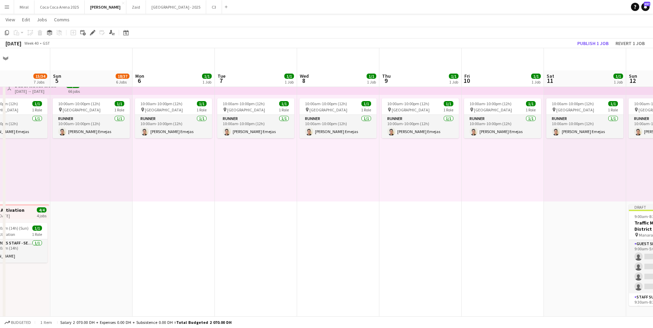
scroll to position [69, 0]
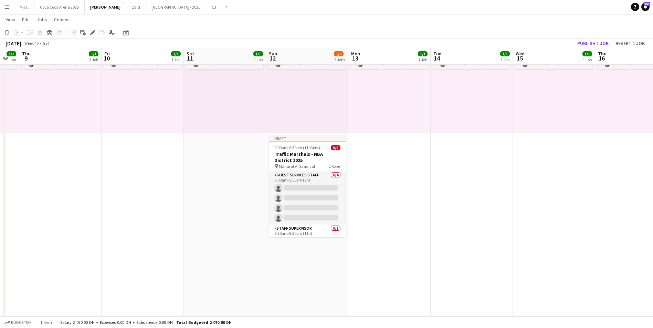
drag, startPoint x: 579, startPoint y: 218, endPoint x: 109, endPoint y: 218, distance: 470.2
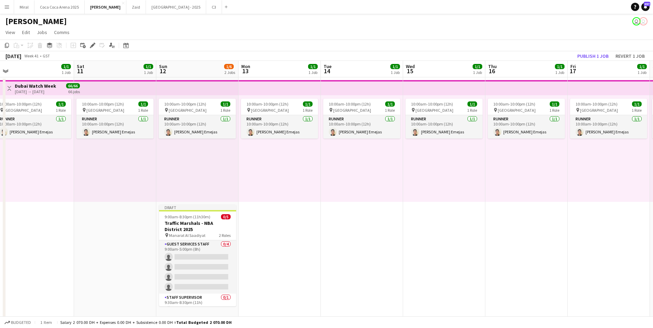
scroll to position [0, 0]
click at [207, 222] on h3 "Traffic Marshals - NBA District 2025" at bounding box center [197, 227] width 77 height 12
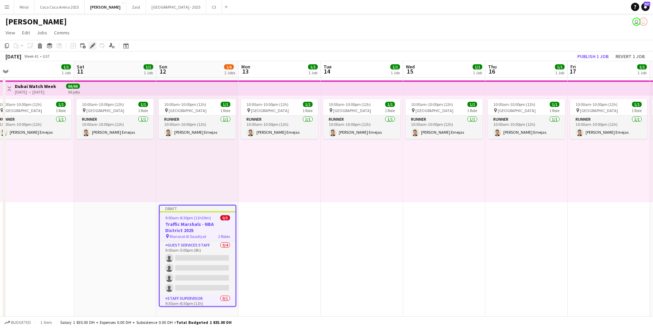
click at [91, 47] on icon "Edit" at bounding box center [93, 46] width 6 height 6
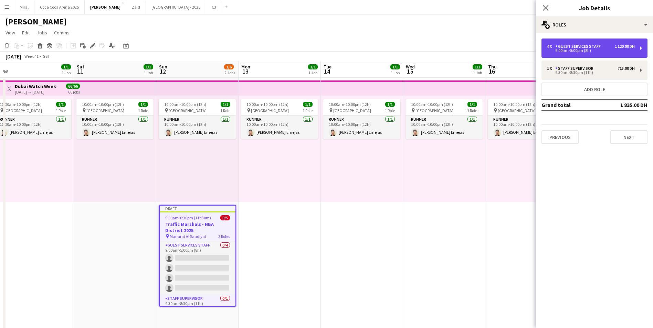
click at [597, 45] on div "Guest Services Staff" at bounding box center [579, 46] width 48 height 5
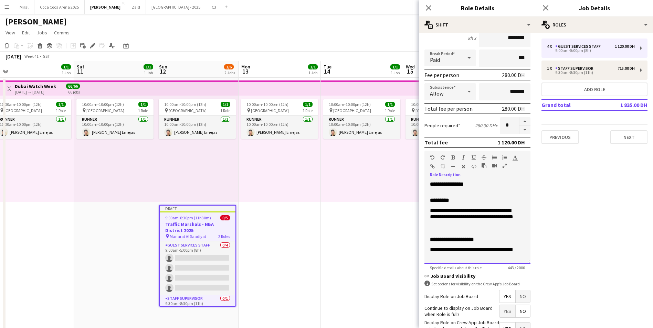
scroll to position [106, 0]
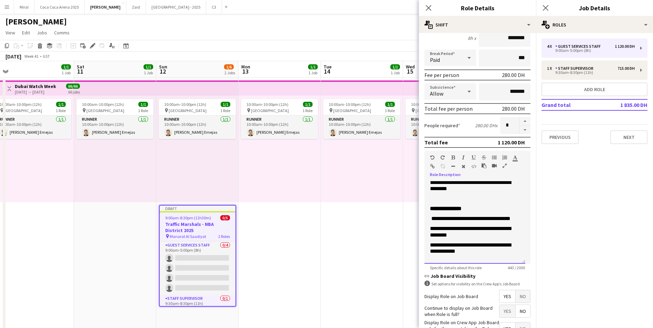
drag, startPoint x: 429, startPoint y: 183, endPoint x: 498, endPoint y: 270, distance: 111.9
click at [498, 270] on app-form-group "**********" at bounding box center [477, 211] width 106 height 120
paste div
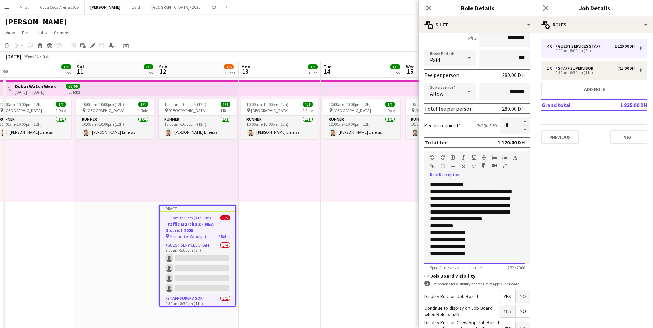
scroll to position [1, 0]
click at [488, 223] on p "**********" at bounding box center [475, 205] width 90 height 34
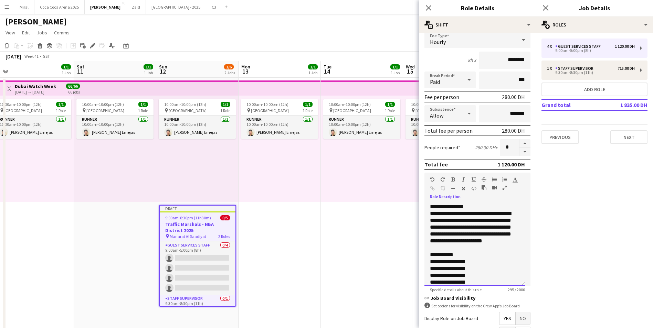
scroll to position [0, 0]
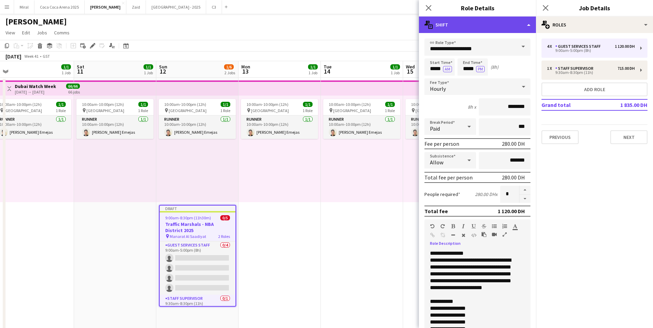
click at [522, 25] on div "multiple-actions-text Shift" at bounding box center [477, 25] width 117 height 17
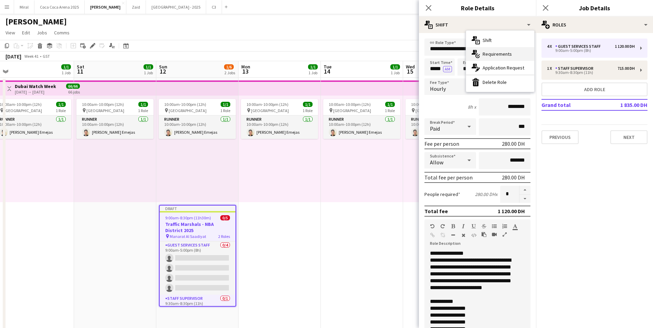
click at [506, 58] on div "multiple-actions-check-2 Requirements" at bounding box center [500, 54] width 68 height 14
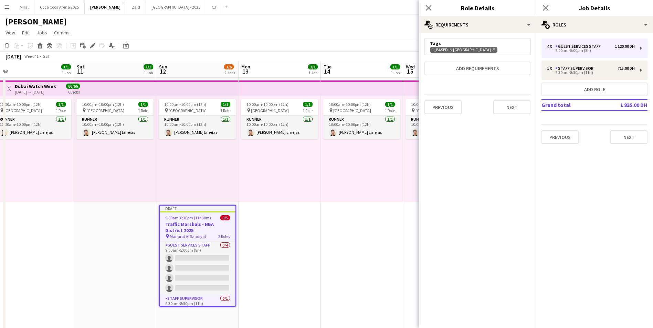
click at [491, 48] on icon "Remove" at bounding box center [493, 49] width 4 height 4
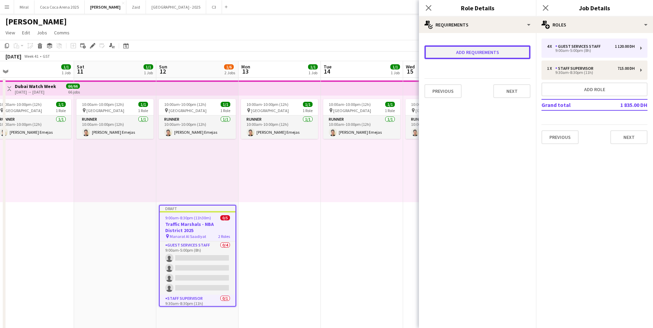
click at [488, 50] on button "Add requirements" at bounding box center [477, 52] width 106 height 14
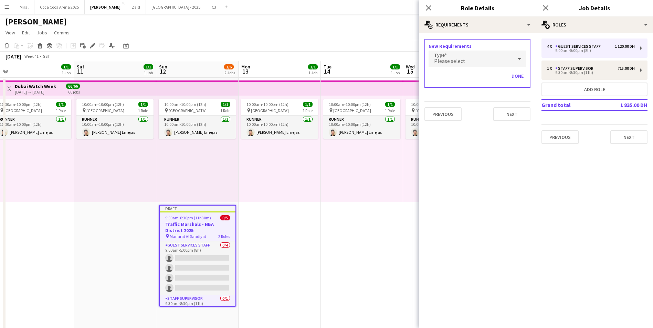
click at [504, 56] on div "Please select" at bounding box center [471, 59] width 84 height 17
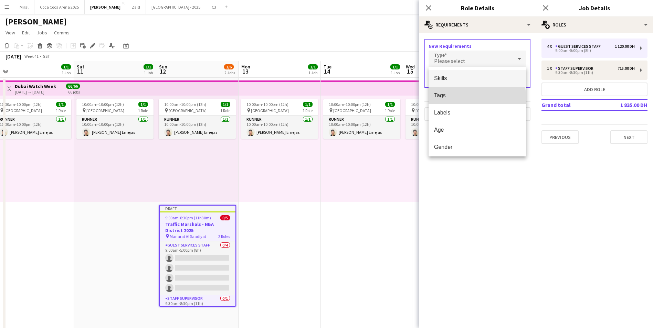
click at [477, 98] on span "Tags" at bounding box center [477, 95] width 87 height 7
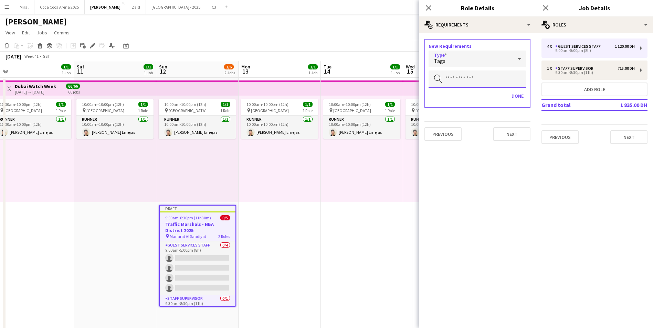
click at [472, 80] on input "text" at bounding box center [478, 79] width 98 height 17
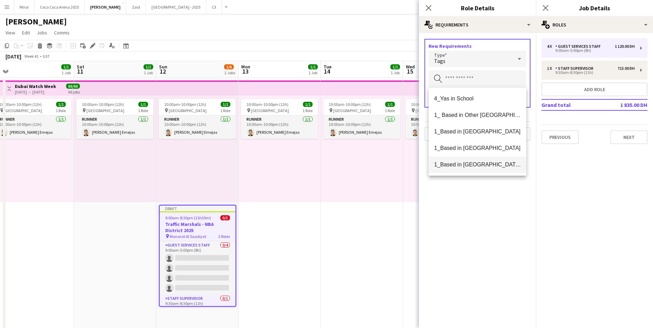
click at [497, 163] on span "1_Based in [GEOGRAPHIC_DATA]/[GEOGRAPHIC_DATA]/Ajman" at bounding box center [477, 164] width 87 height 7
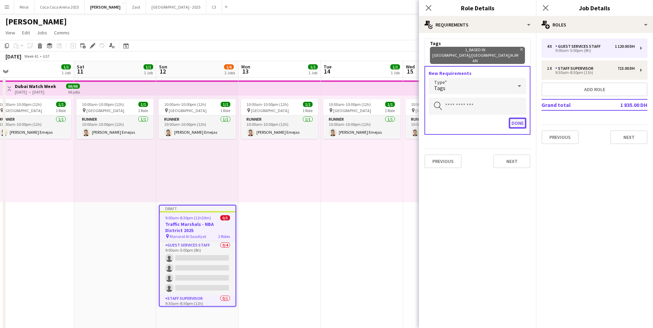
click at [516, 118] on button "Done" at bounding box center [518, 123] width 18 height 11
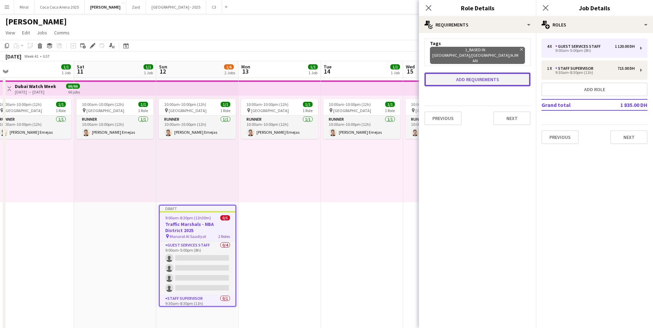
click at [504, 73] on button "Add requirements" at bounding box center [477, 80] width 106 height 14
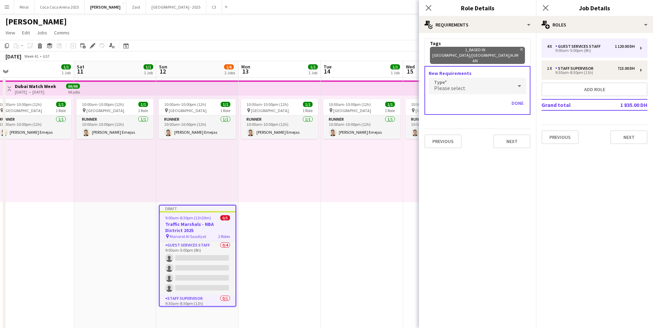
click at [504, 79] on div "Please select" at bounding box center [471, 86] width 84 height 17
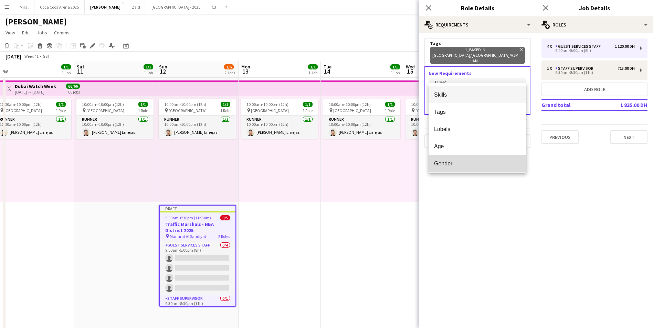
click at [478, 162] on span "Gender" at bounding box center [477, 163] width 87 height 7
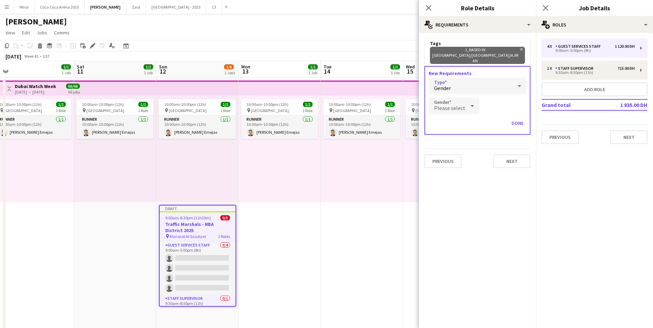
click at [471, 99] on icon at bounding box center [472, 106] width 8 height 14
click at [460, 132] on span "[DEMOGRAPHIC_DATA]" at bounding box center [453, 132] width 38 height 7
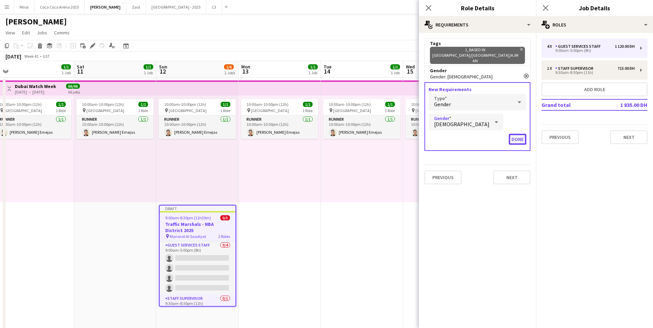
click at [516, 134] on button "Done" at bounding box center [518, 139] width 18 height 11
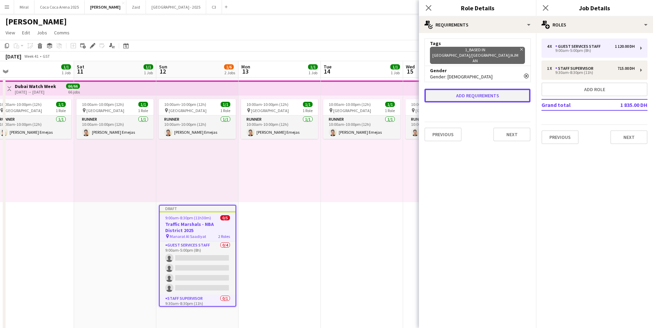
click at [499, 89] on button "Add requirements" at bounding box center [477, 96] width 106 height 14
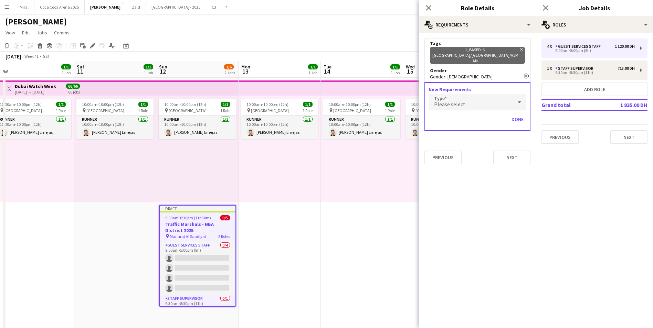
click at [510, 94] on div "Please select" at bounding box center [471, 102] width 84 height 17
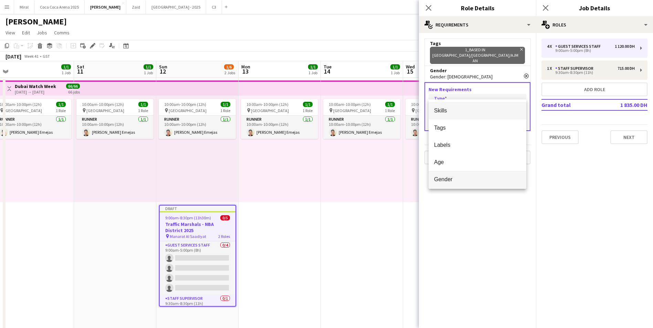
scroll to position [19, 0]
click at [472, 174] on span "Attributes" at bounding box center [477, 177] width 87 height 7
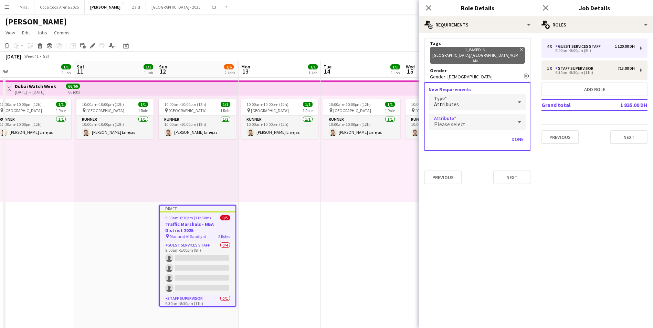
click at [503, 114] on div "Please select" at bounding box center [471, 122] width 84 height 17
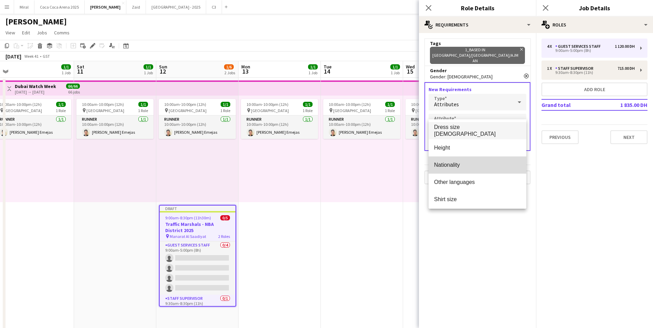
click at [489, 165] on span "Nationality" at bounding box center [477, 165] width 87 height 7
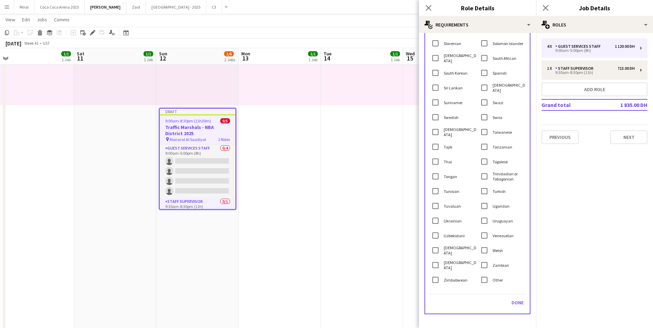
scroll to position [138, 0]
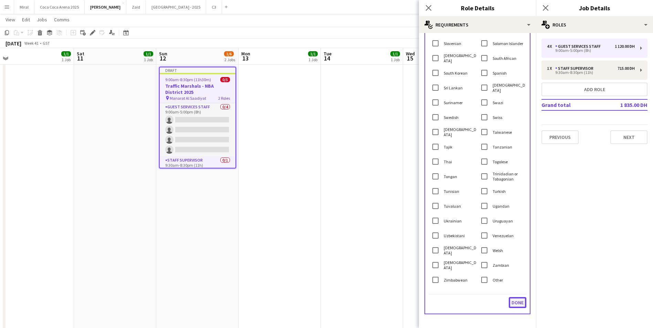
click at [510, 297] on button "Done" at bounding box center [518, 302] width 18 height 11
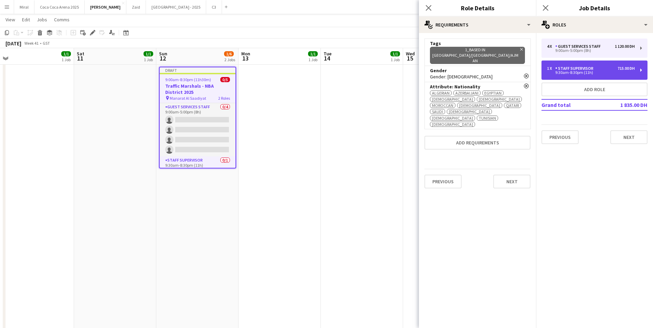
click at [610, 71] on div "9:30am-8:30pm (11h)" at bounding box center [591, 72] width 88 height 3
type input "**********"
type input "*****"
type input "********"
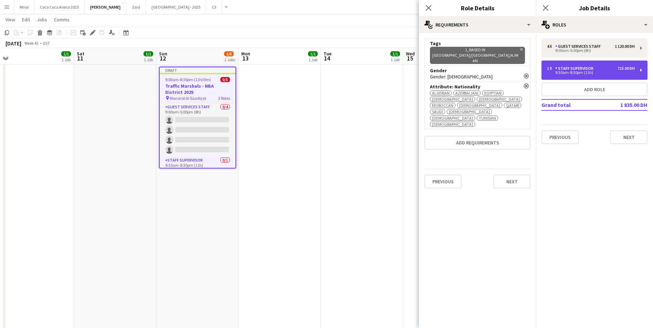
type input "*"
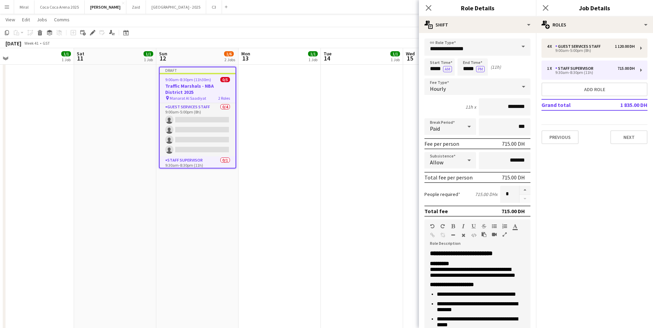
click at [517, 45] on span at bounding box center [523, 47] width 14 height 17
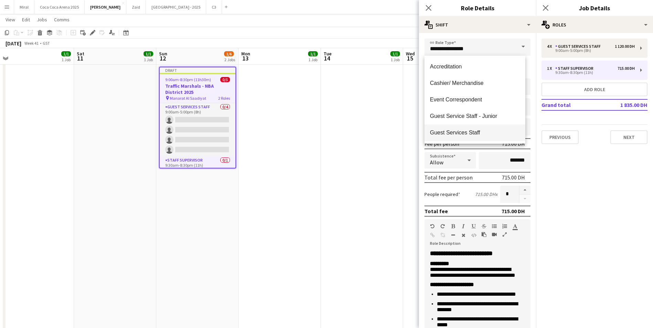
scroll to position [34, 0]
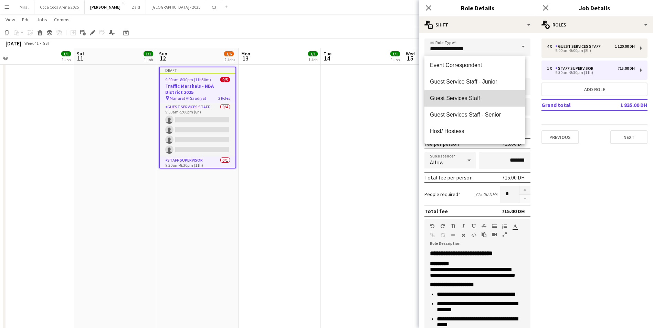
click at [488, 101] on span "Guest Services Staff" at bounding box center [475, 98] width 90 height 7
type input "**********"
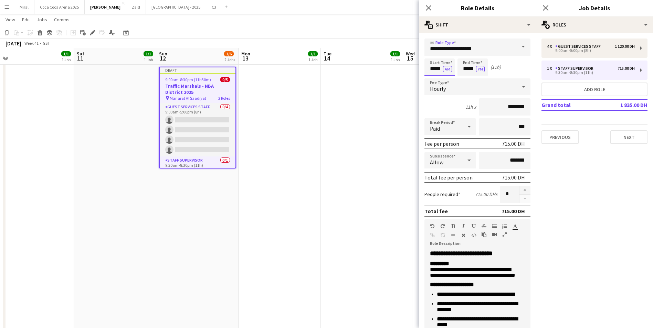
click at [428, 68] on input "*****" at bounding box center [439, 67] width 30 height 17
type input "*****"
click at [459, 71] on input "*****" at bounding box center [472, 67] width 30 height 17
type input "*****"
click at [501, 108] on input "********" at bounding box center [505, 106] width 52 height 17
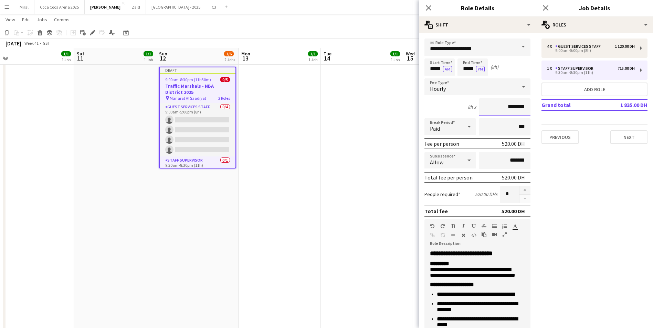
click at [496, 107] on input "********" at bounding box center [505, 106] width 52 height 17
click at [503, 107] on input "********" at bounding box center [505, 106] width 52 height 17
click at [500, 107] on input "*******" at bounding box center [505, 106] width 52 height 17
type input "********"
click at [519, 186] on form "**********" at bounding box center [477, 243] width 117 height 408
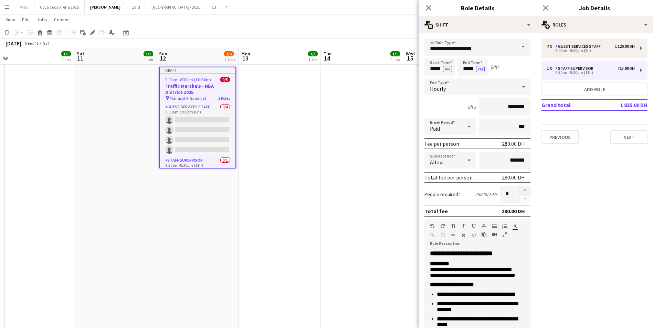
click at [519, 189] on button "button" at bounding box center [524, 190] width 11 height 9
type input "*"
click at [601, 46] on div "Guest Services Staff" at bounding box center [579, 46] width 48 height 5
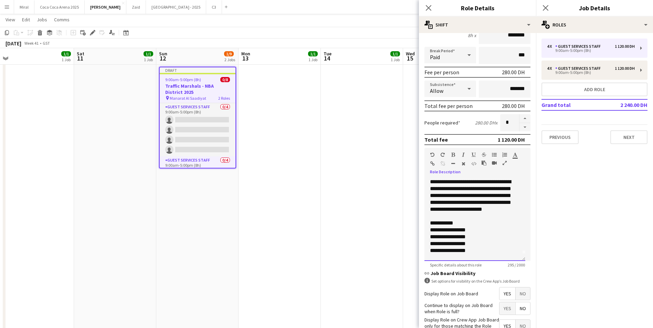
scroll to position [118, 0]
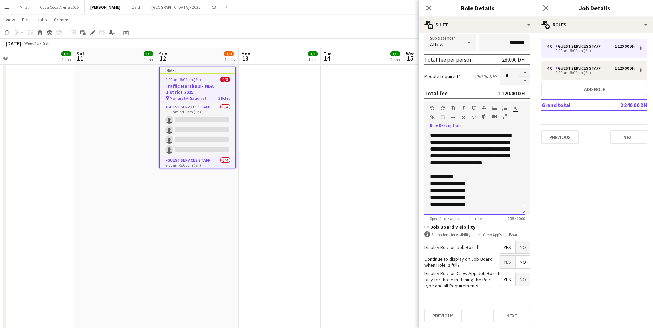
drag, startPoint x: 430, startPoint y: 253, endPoint x: 494, endPoint y: 217, distance: 73.2
click at [494, 217] on app-form-group "**********" at bounding box center [477, 162] width 106 height 120
copy h3 "**********"
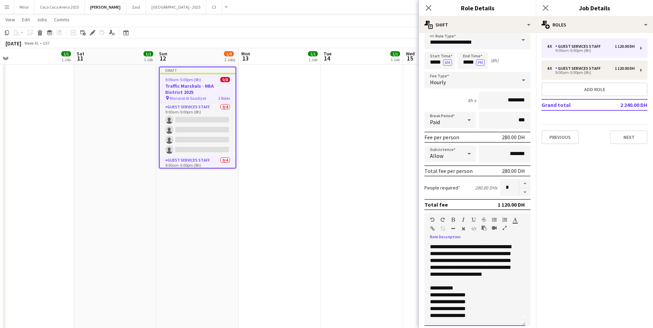
scroll to position [0, 0]
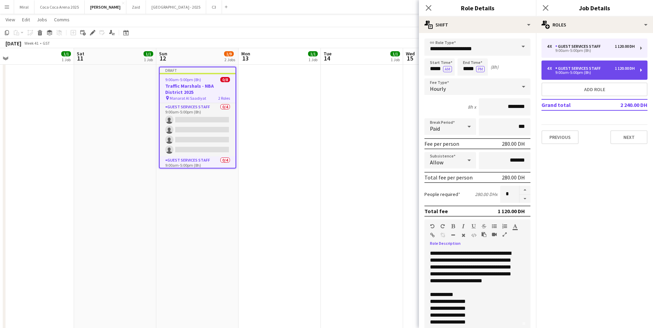
click at [573, 74] on div "9:00am-5:00pm (8h)" at bounding box center [591, 72] width 88 height 3
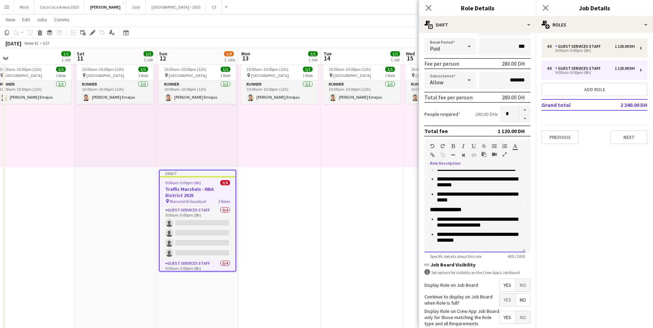
scroll to position [118, 0]
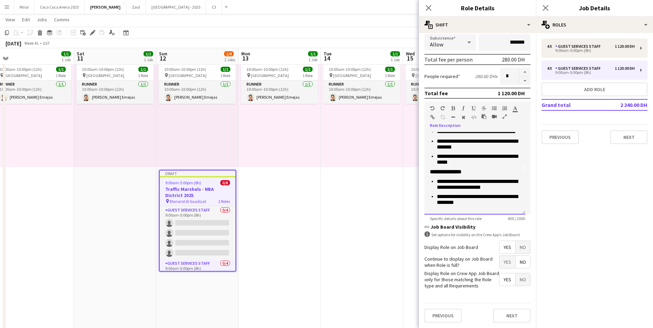
drag, startPoint x: 430, startPoint y: 253, endPoint x: 505, endPoint y: 206, distance: 88.4
click at [505, 206] on div "**********" at bounding box center [474, 173] width 101 height 83
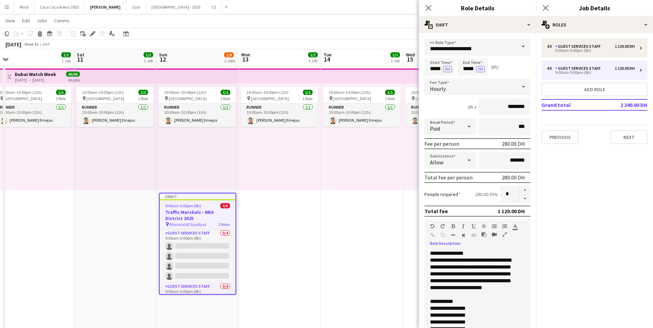
scroll to position [0, 0]
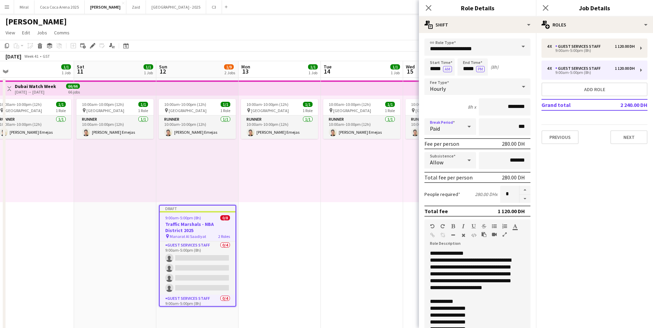
click at [465, 126] on icon at bounding box center [469, 127] width 8 height 14
click at [466, 126] on div at bounding box center [326, 164] width 653 height 328
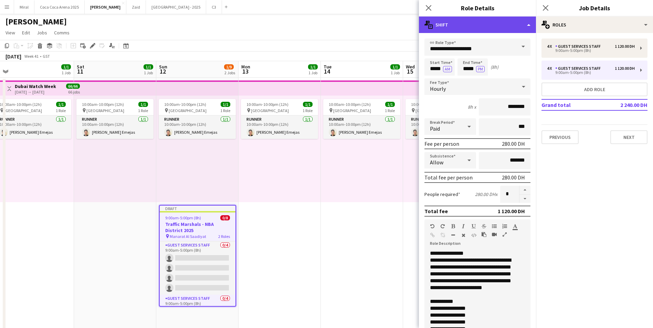
click at [517, 24] on div "multiple-actions-text Shift" at bounding box center [477, 25] width 117 height 17
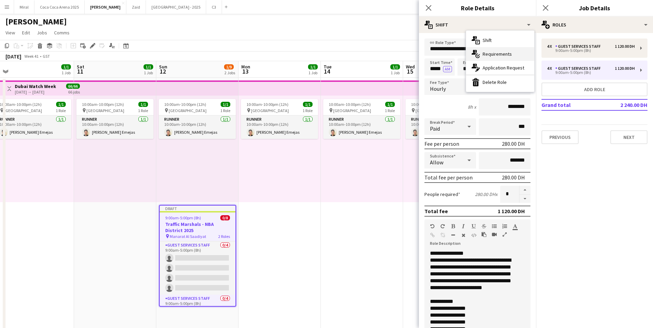
click at [505, 54] on span "Requirements" at bounding box center [497, 54] width 29 height 6
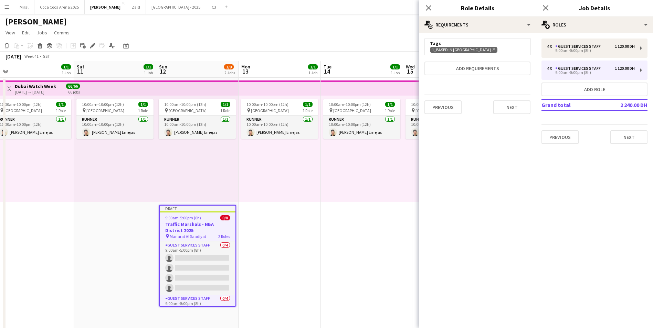
click at [491, 48] on icon "Remove" at bounding box center [493, 49] width 4 height 4
click at [482, 45] on form "Add requirements Previous Next" at bounding box center [477, 71] width 117 height 65
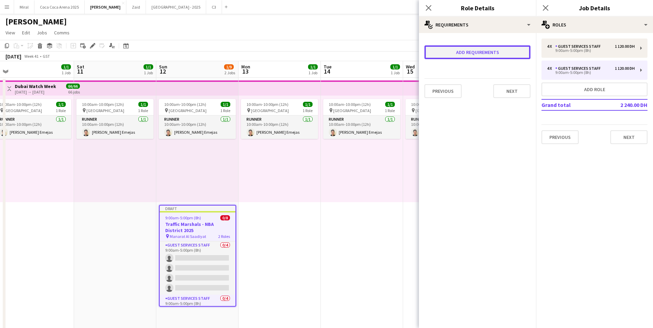
click at [482, 54] on button "Add requirements" at bounding box center [477, 52] width 106 height 14
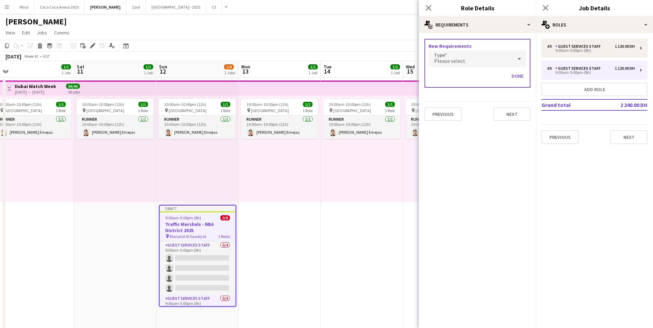
click at [512, 60] on div "Please select" at bounding box center [471, 59] width 84 height 17
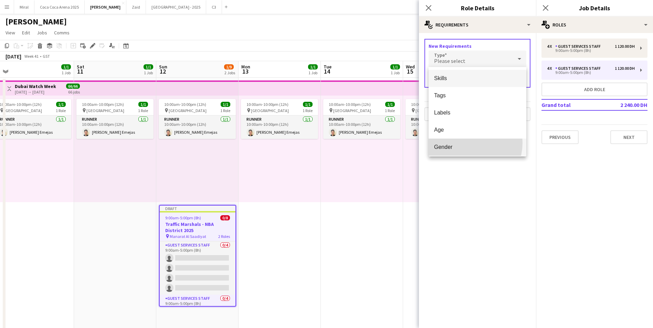
click at [464, 143] on mat-option "Gender" at bounding box center [478, 147] width 98 height 17
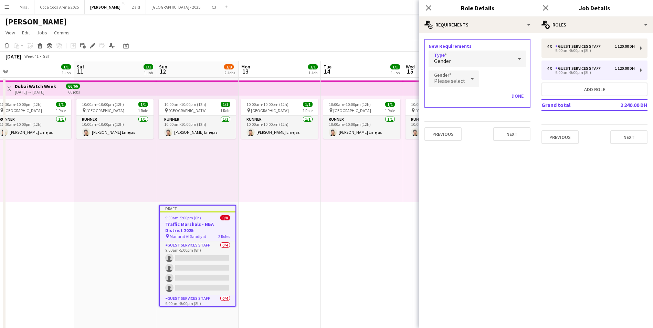
click at [468, 77] on icon at bounding box center [472, 79] width 8 height 14
click at [459, 98] on span "[DEMOGRAPHIC_DATA]" at bounding box center [453, 98] width 38 height 7
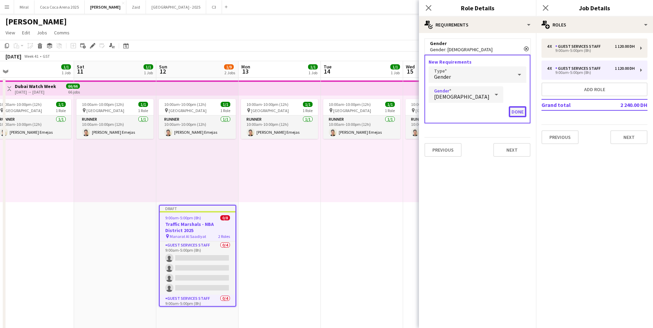
click at [520, 113] on button "Done" at bounding box center [518, 111] width 18 height 11
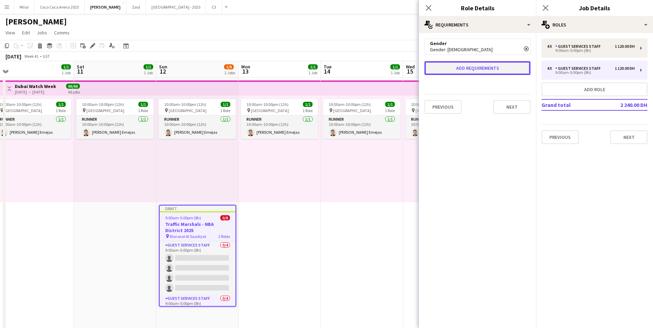
click at [509, 68] on button "Add requirements" at bounding box center [477, 68] width 106 height 14
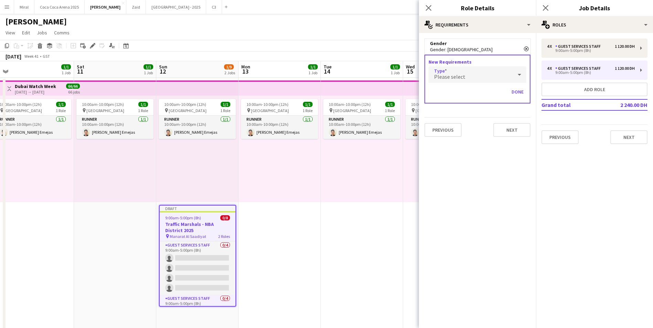
click at [510, 76] on div "Please select" at bounding box center [471, 74] width 84 height 17
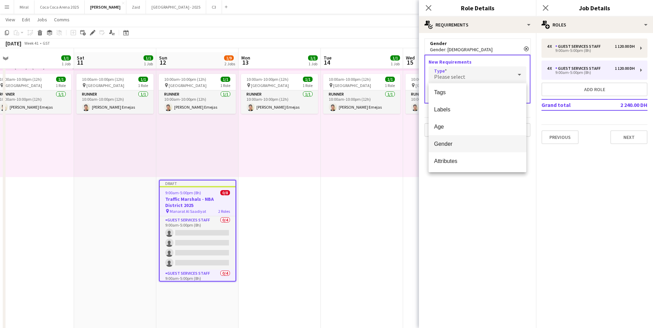
scroll to position [34, 0]
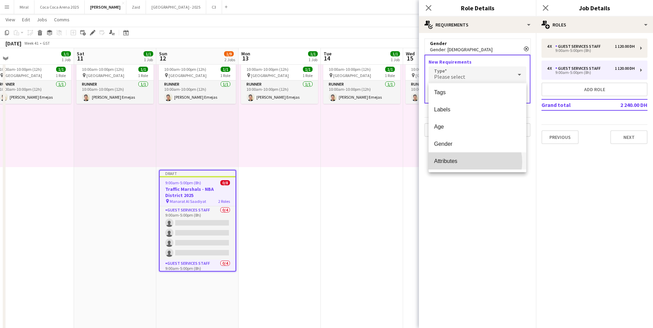
click at [470, 162] on span "Attributes" at bounding box center [477, 161] width 87 height 7
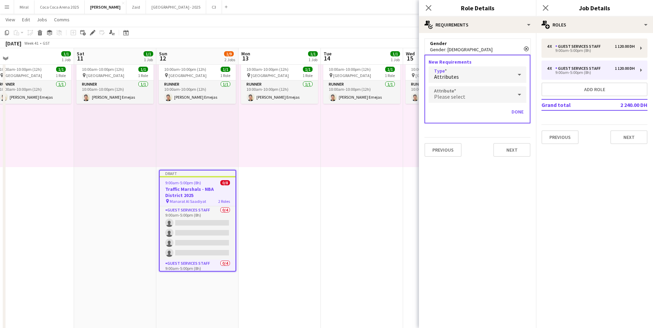
click at [517, 95] on icon at bounding box center [519, 95] width 8 height 14
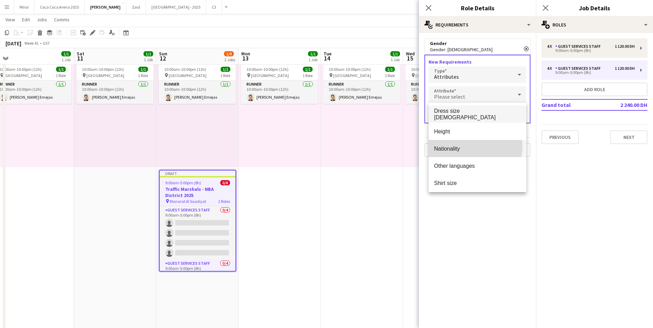
click at [473, 146] on span "Nationality" at bounding box center [477, 149] width 87 height 7
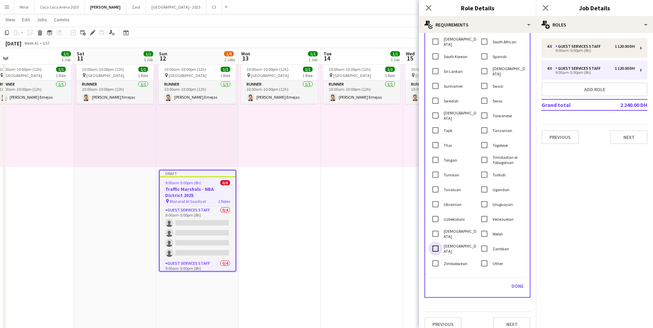
scroll to position [1330, 0]
click at [510, 281] on button "Done" at bounding box center [518, 286] width 18 height 11
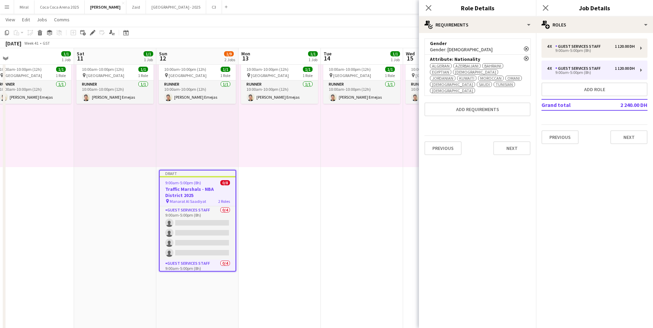
scroll to position [0, 0]
click at [578, 45] on div "Guest Services Staff" at bounding box center [579, 46] width 48 height 5
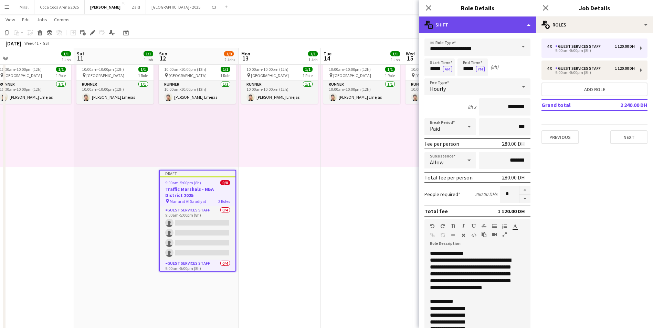
click at [513, 25] on div "multiple-actions-text Shift" at bounding box center [477, 25] width 117 height 17
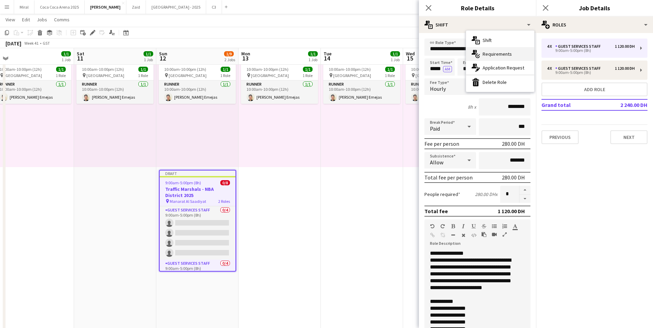
click at [507, 56] on span "Requirements" at bounding box center [497, 54] width 29 height 6
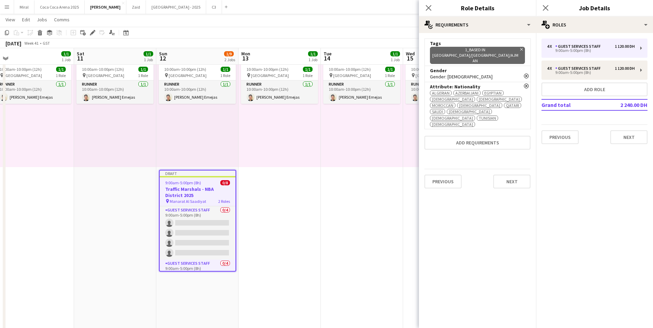
click at [526, 94] on div "Remove Attribute: Nationality [DEMOGRAPHIC_DATA] [DEMOGRAPHIC_DATA] [DEMOGRAPHI…" at bounding box center [477, 105] width 106 height 47
click at [522, 98] on div "[DEMOGRAPHIC_DATA] [DEMOGRAPHIC_DATA] [DEMOGRAPHIC_DATA] [DEMOGRAPHIC_DATA] [DE…" at bounding box center [477, 109] width 95 height 38
click at [505, 136] on button "Add requirements" at bounding box center [477, 143] width 106 height 14
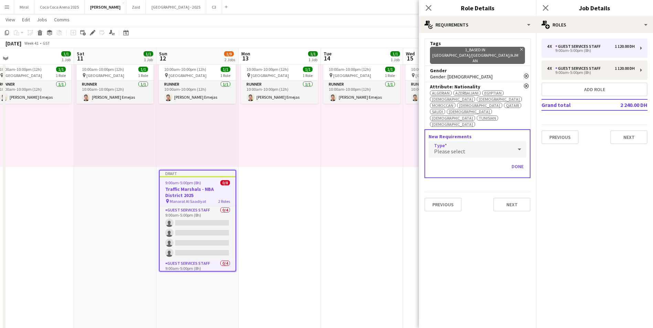
click at [517, 142] on icon at bounding box center [519, 149] width 8 height 14
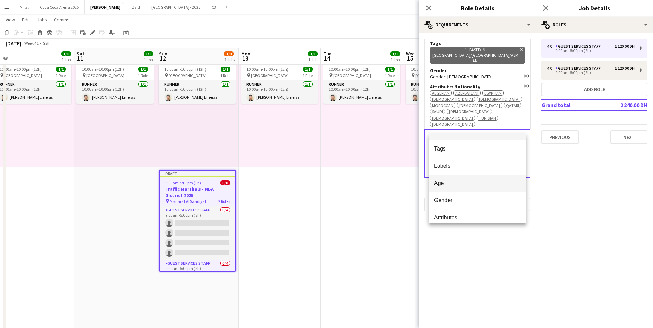
scroll to position [19, 0]
click at [461, 208] on mat-option "Attributes" at bounding box center [478, 212] width 98 height 17
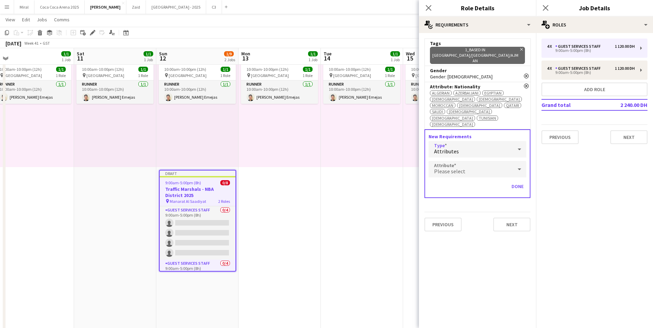
click at [512, 161] on div "Please select" at bounding box center [471, 169] width 84 height 17
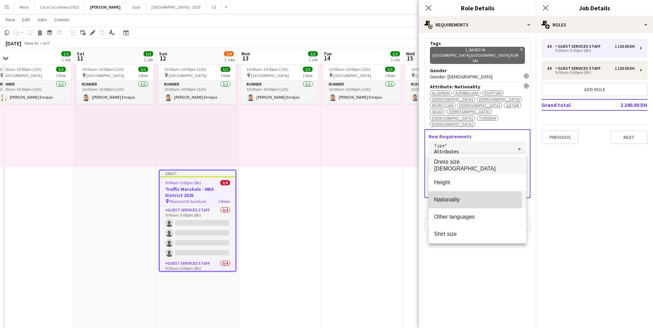
click at [462, 201] on span "Nationality" at bounding box center [477, 200] width 87 height 7
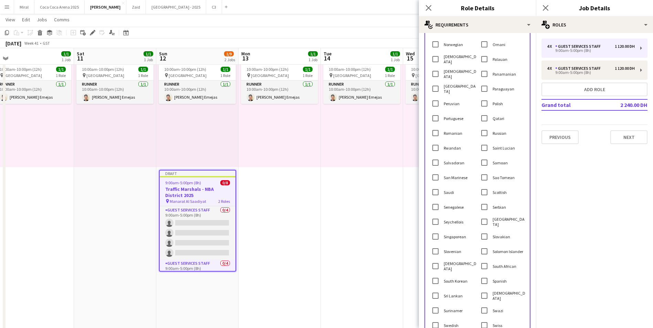
scroll to position [1346, 0]
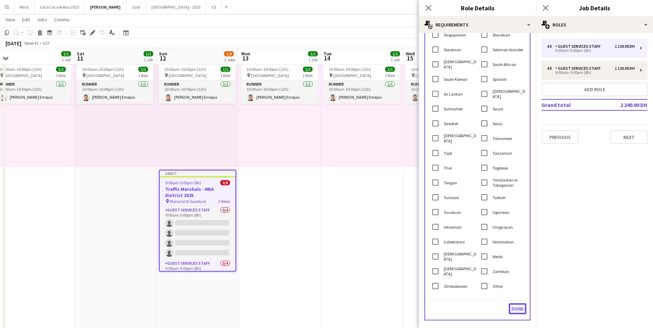
click at [512, 304] on button "Done" at bounding box center [518, 309] width 18 height 11
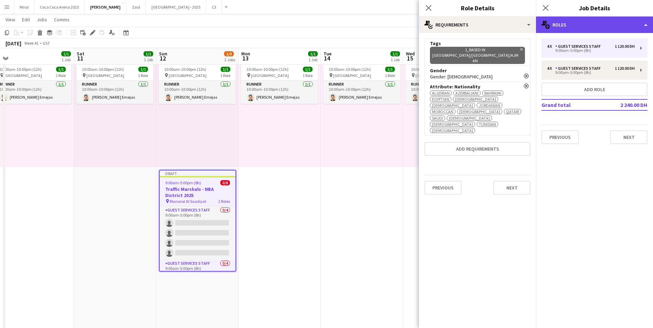
click at [597, 22] on div "multiple-users-add Roles" at bounding box center [594, 25] width 117 height 17
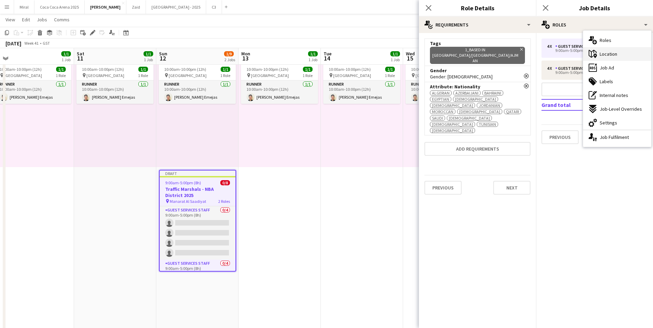
click at [615, 53] on span "Location" at bounding box center [609, 54] width 18 height 6
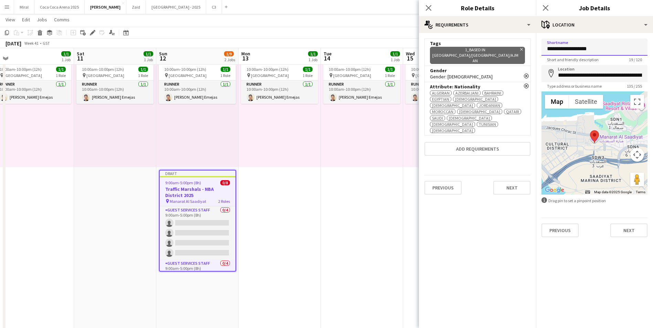
drag, startPoint x: 593, startPoint y: 50, endPoint x: 545, endPoint y: 50, distance: 48.5
click at [545, 50] on input "**********" at bounding box center [594, 47] width 106 height 17
drag, startPoint x: 600, startPoint y: 49, endPoint x: 541, endPoint y: 48, distance: 58.5
click at [541, 48] on input "**********" at bounding box center [594, 47] width 106 height 17
type input "**********"
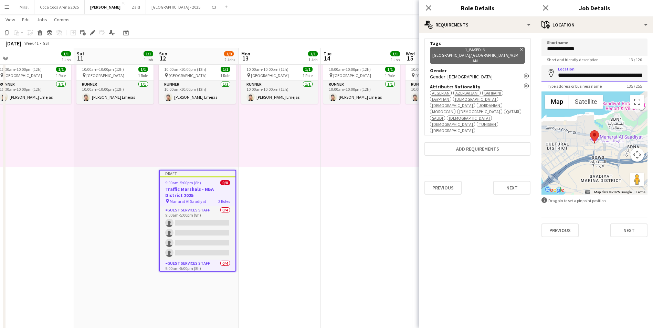
click at [577, 72] on input "**********" at bounding box center [594, 73] width 106 height 17
drag, startPoint x: 557, startPoint y: 75, endPoint x: 659, endPoint y: 70, distance: 102.0
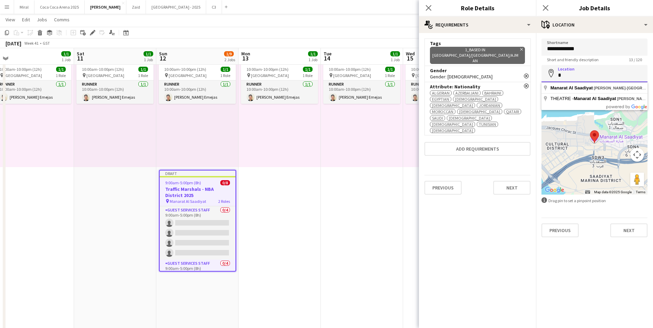
scroll to position [0, 0]
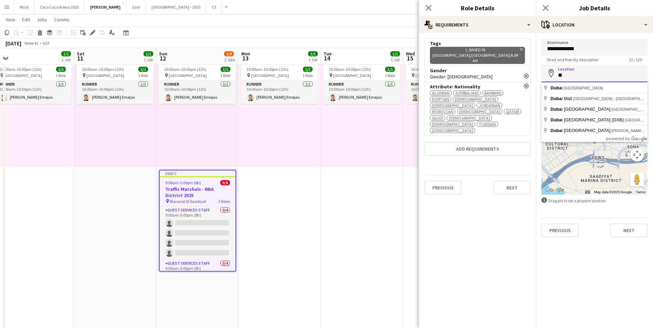
type input "*"
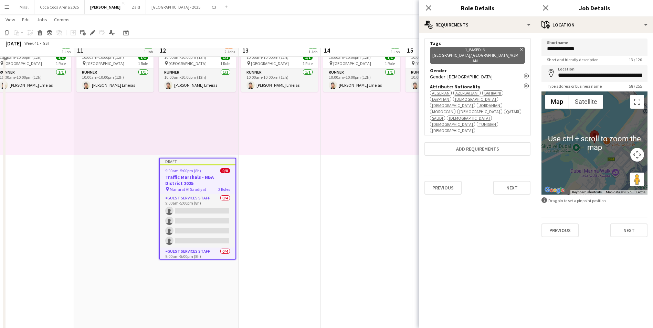
scroll to position [34, 0]
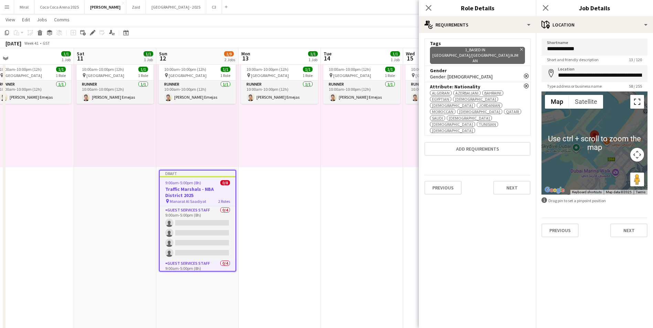
click at [637, 104] on button "Toggle fullscreen view" at bounding box center [637, 102] width 14 height 14
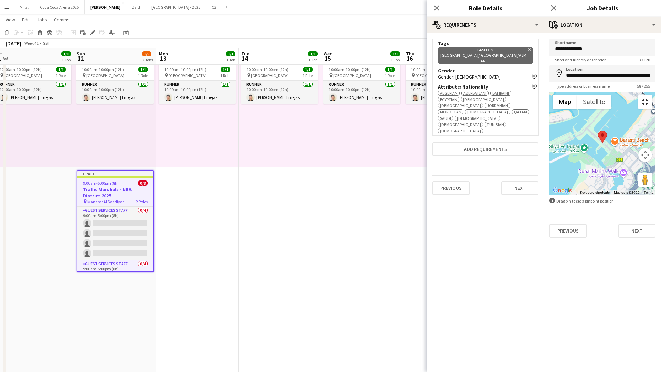
click at [652, 95] on button "Toggle fullscreen view" at bounding box center [645, 102] width 14 height 14
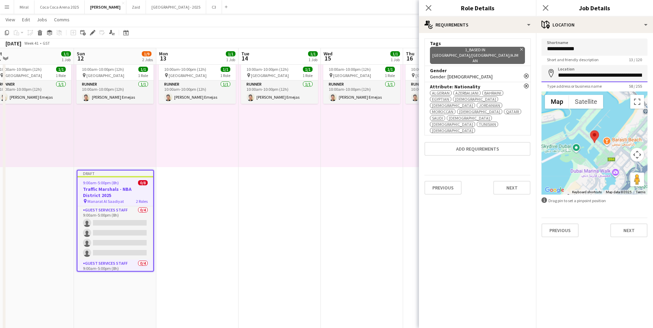
click at [609, 80] on input "**********" at bounding box center [594, 73] width 106 height 17
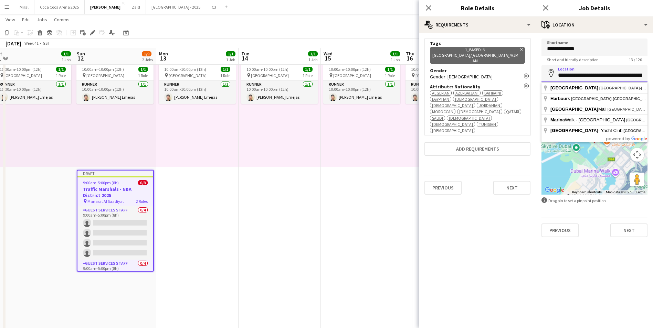
scroll to position [0, 52]
drag, startPoint x: 557, startPoint y: 74, endPoint x: 659, endPoint y: 76, distance: 102.6
drag, startPoint x: 594, startPoint y: 75, endPoint x: 619, endPoint y: 75, distance: 25.1
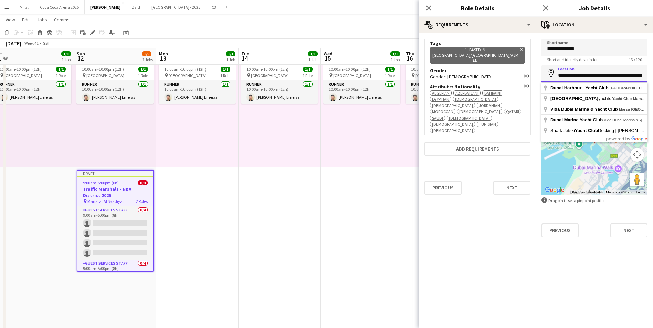
click at [619, 75] on input "**********" at bounding box center [594, 73] width 106 height 17
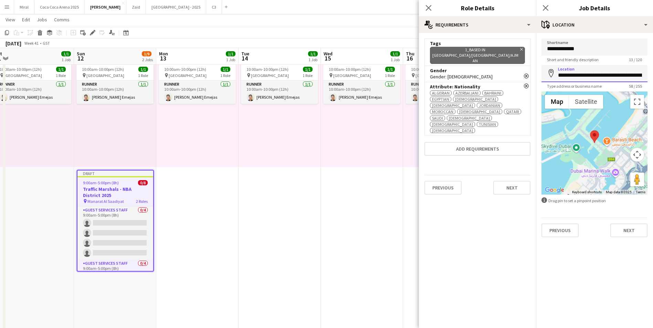
click at [614, 78] on input "**********" at bounding box center [594, 73] width 106 height 17
type input "**********"
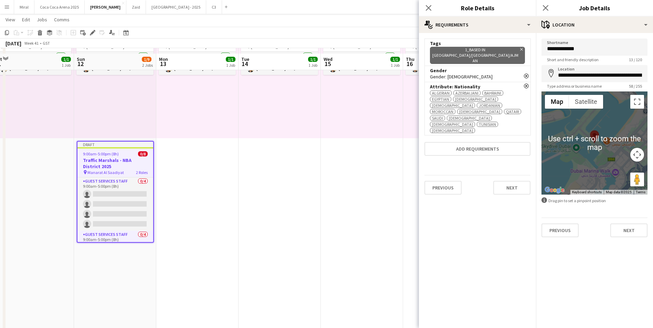
scroll to position [69, 0]
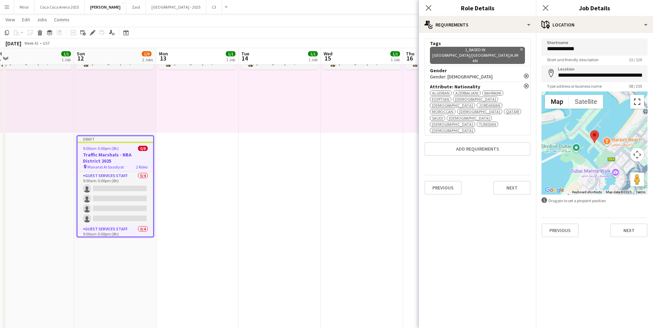
click at [636, 104] on button "Toggle fullscreen view" at bounding box center [637, 102] width 14 height 14
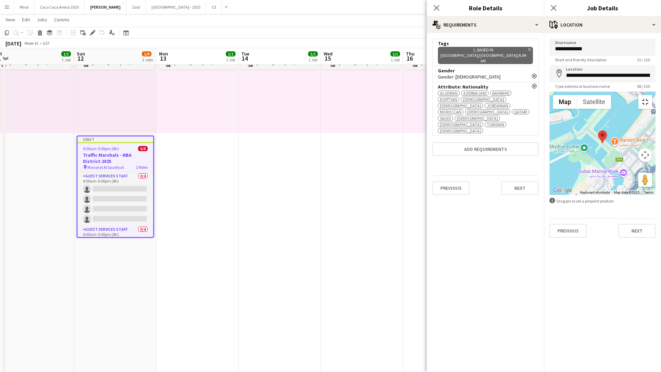
click at [650, 95] on button "Toggle fullscreen view" at bounding box center [645, 102] width 14 height 14
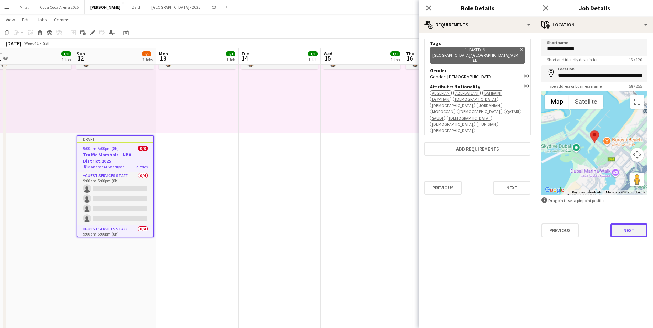
click at [632, 228] on button "Next" at bounding box center [628, 231] width 37 height 14
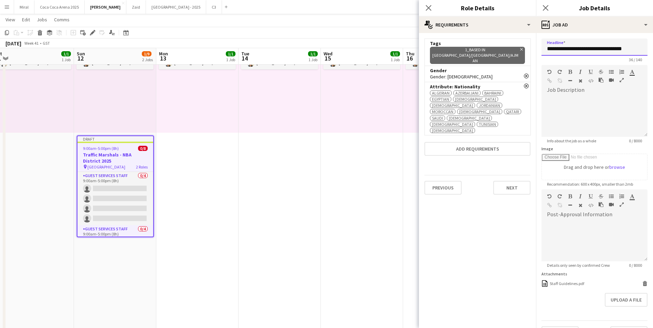
drag, startPoint x: 629, startPoint y: 50, endPoint x: 538, endPoint y: 46, distance: 90.2
click at [538, 46] on form "**********" at bounding box center [594, 190] width 117 height 302
type input "*"
drag, startPoint x: 602, startPoint y: 49, endPoint x: 537, endPoint y: 48, distance: 65.1
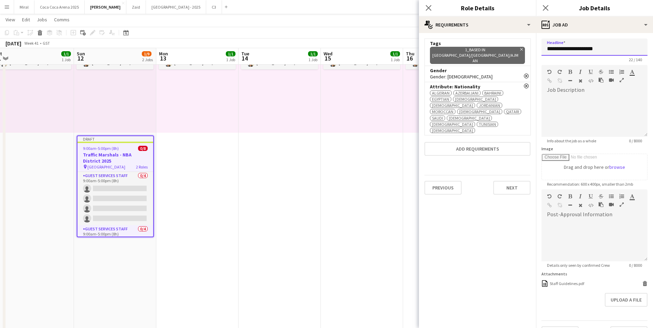
click at [537, 48] on form "**********" at bounding box center [594, 190] width 117 height 302
type input "**********"
click at [585, 97] on div at bounding box center [594, 116] width 106 height 41
paste div
drag, startPoint x: 605, startPoint y: 102, endPoint x: 543, endPoint y: 101, distance: 61.6
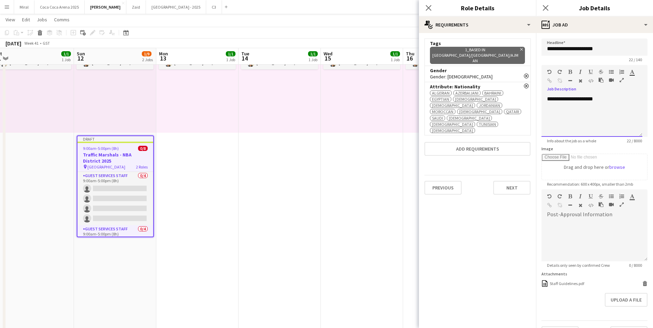
click at [543, 101] on div "**********" at bounding box center [591, 116] width 101 height 41
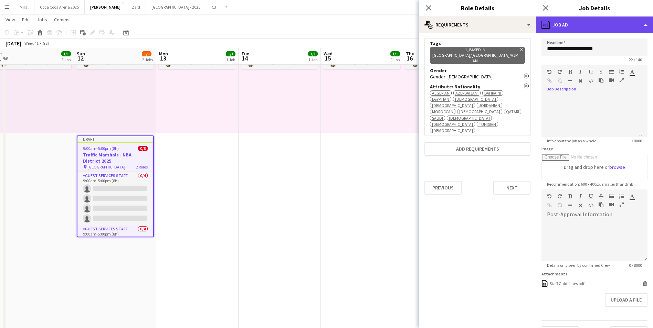
click at [569, 24] on div "ads-window Job Ad" at bounding box center [594, 25] width 117 height 17
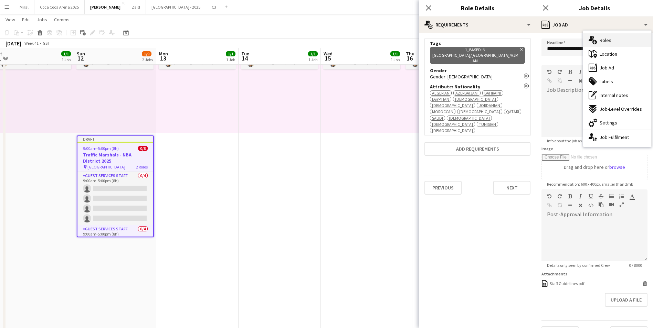
click at [601, 43] on span "Roles" at bounding box center [606, 40] width 12 height 6
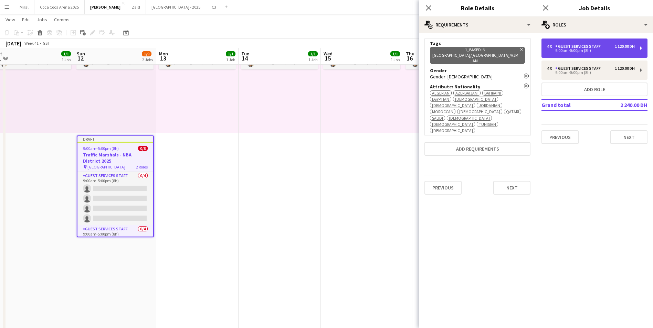
click at [564, 52] on div "9:00am-5:00pm (8h)" at bounding box center [591, 50] width 88 height 3
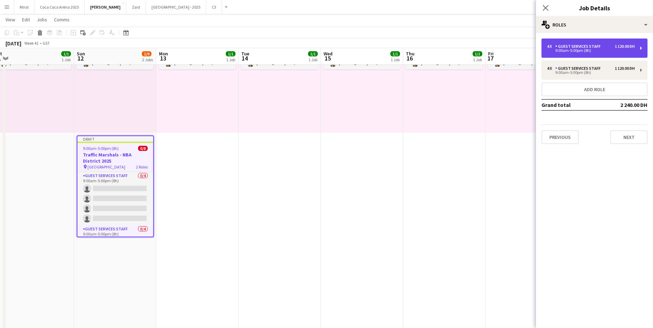
click at [586, 46] on div "Guest Services Staff" at bounding box center [579, 46] width 48 height 5
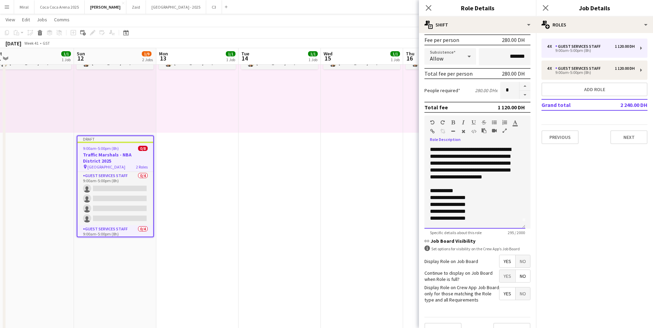
scroll to position [118, 0]
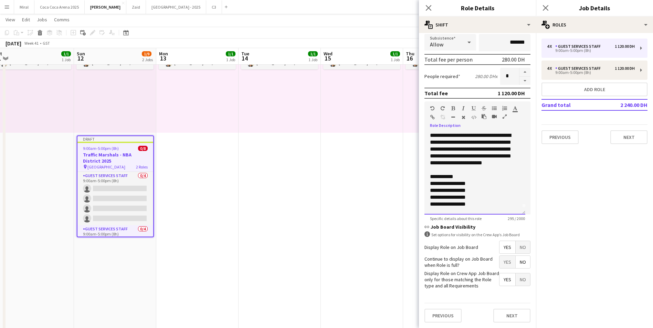
drag, startPoint x: 430, startPoint y: 253, endPoint x: 488, endPoint y: 205, distance: 74.8
click at [488, 205] on h3 "**********" at bounding box center [475, 166] width 90 height 83
copy h3 "**********"
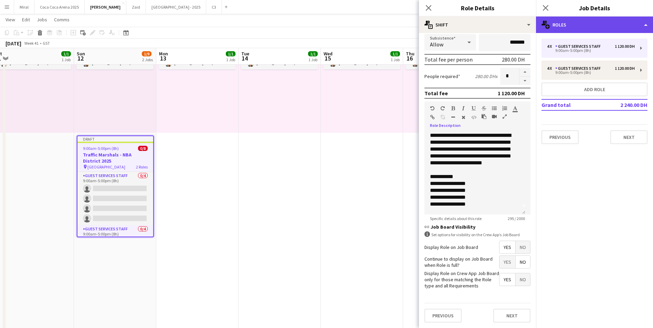
click at [600, 23] on div "multiple-users-add Roles" at bounding box center [594, 25] width 117 height 17
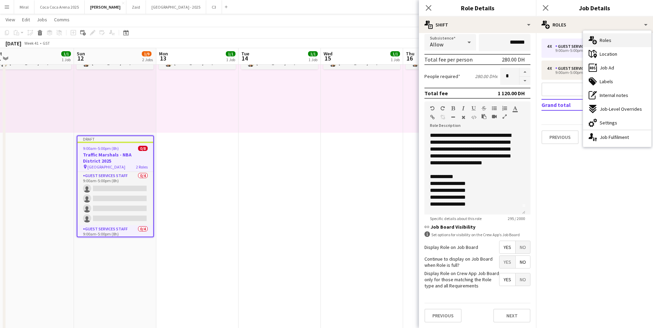
click at [626, 41] on div "multiple-users-add Roles" at bounding box center [617, 40] width 68 height 14
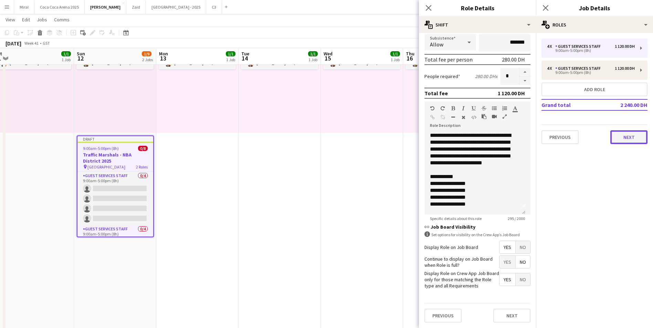
click at [631, 136] on button "Next" at bounding box center [628, 137] width 37 height 14
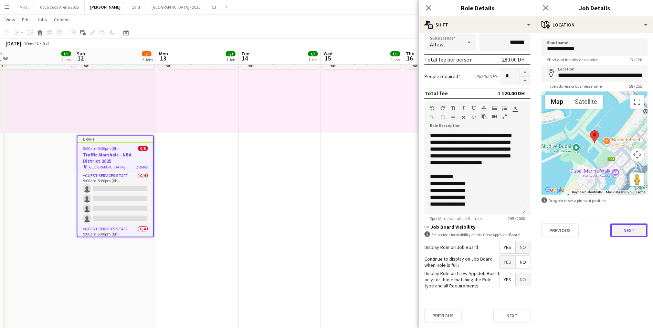
click at [626, 231] on button "Next" at bounding box center [628, 231] width 37 height 14
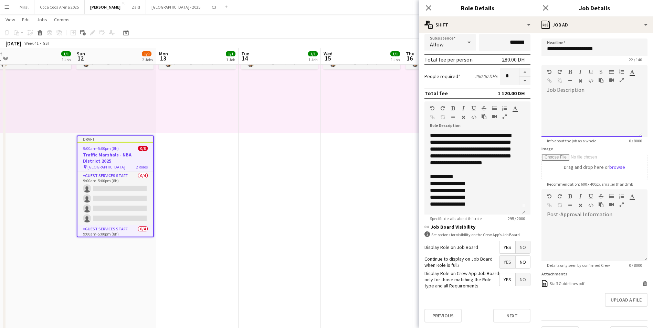
click at [564, 89] on div "Standard Heading 1 Heading 2 Heading 3 Heading 4 Heading 5 Heading 6 Heading 7 …" at bounding box center [594, 78] width 106 height 26
click at [592, 118] on div at bounding box center [591, 116] width 101 height 41
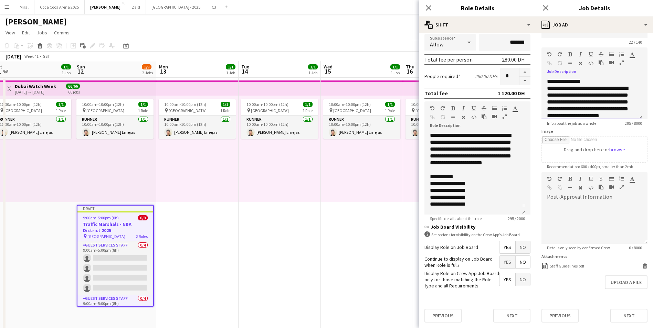
scroll to position [34, 0]
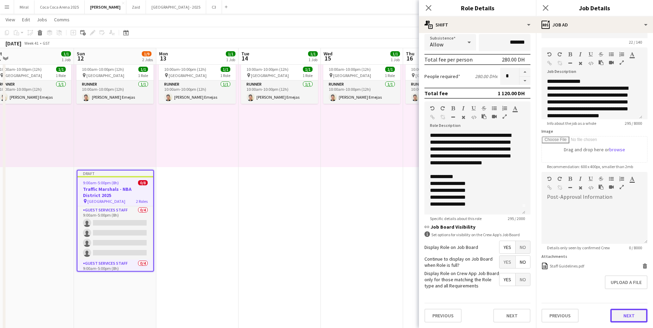
click at [628, 314] on button "Next" at bounding box center [628, 316] width 37 height 14
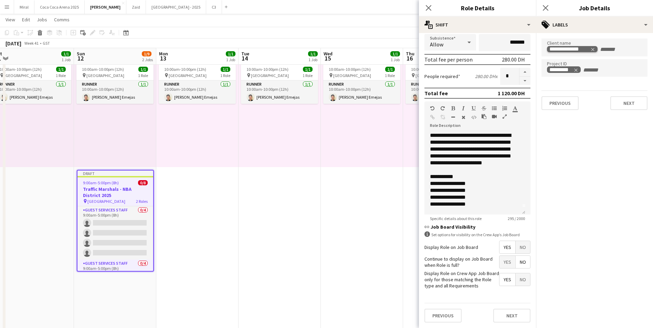
click at [593, 50] on icon "Remove tag" at bounding box center [592, 49] width 5 height 5
click at [575, 71] on icon "Remove tag" at bounding box center [575, 69] width 5 height 5
click at [564, 49] on input "Type to search client labels..." at bounding box center [594, 47] width 95 height 6
type input "**"
click at [582, 73] on div "Pico" at bounding box center [594, 68] width 106 height 17
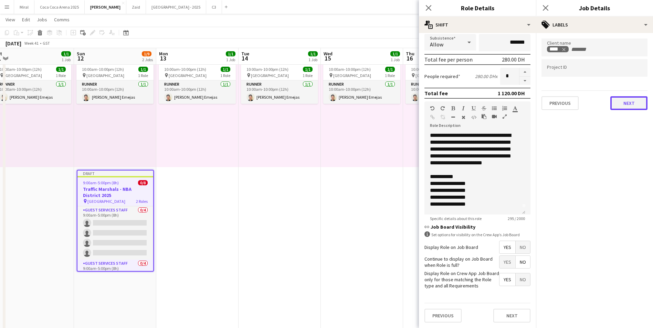
click at [629, 104] on button "Next" at bounding box center [628, 103] width 37 height 14
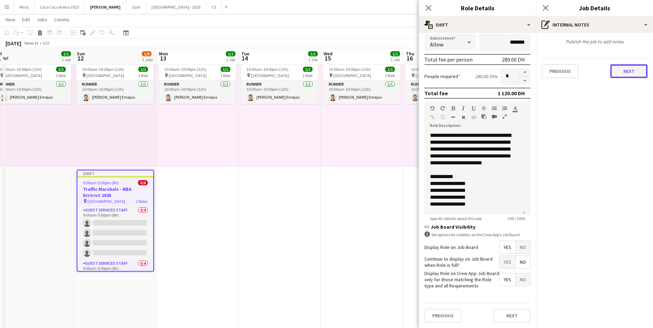
click at [630, 70] on button "Next" at bounding box center [628, 71] width 37 height 14
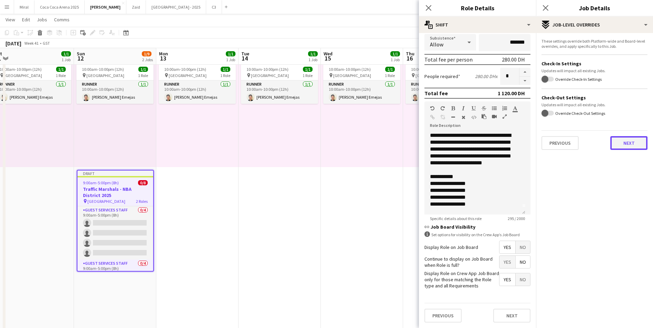
click at [631, 141] on button "Next" at bounding box center [628, 143] width 37 height 14
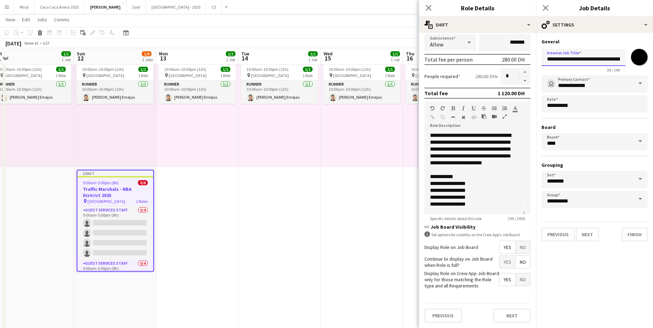
scroll to position [0, 6]
drag, startPoint x: 547, startPoint y: 59, endPoint x: 643, endPoint y: 78, distance: 98.3
click at [643, 68] on div "**********" at bounding box center [594, 59] width 106 height 27
paste input "**********"
type input "**********"
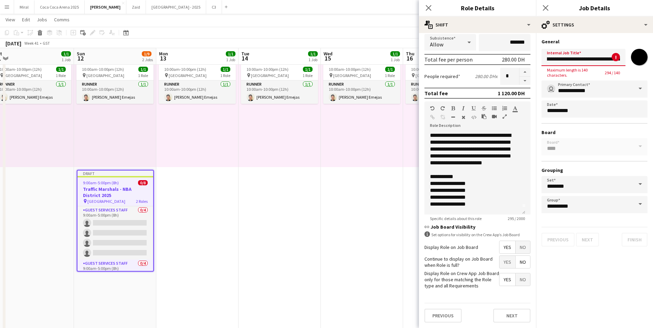
scroll to position [0, 0]
drag, startPoint x: 621, startPoint y: 59, endPoint x: 557, endPoint y: 65, distance: 64.7
drag, startPoint x: 543, startPoint y: 57, endPoint x: 659, endPoint y: 78, distance: 117.8
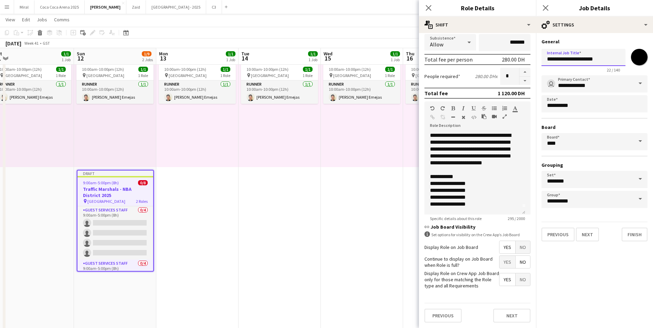
type input "**********"
click at [641, 59] on input "*******" at bounding box center [639, 57] width 25 height 25
type input "*******"
click at [640, 235] on button "Finish" at bounding box center [635, 235] width 26 height 14
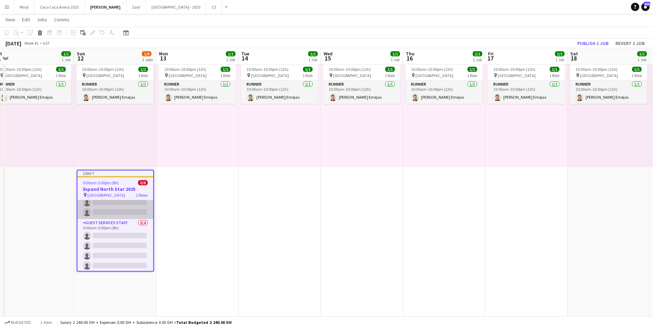
scroll to position [36, 0]
click at [107, 185] on span "9:00am-5:00pm (8h)" at bounding box center [101, 182] width 36 height 5
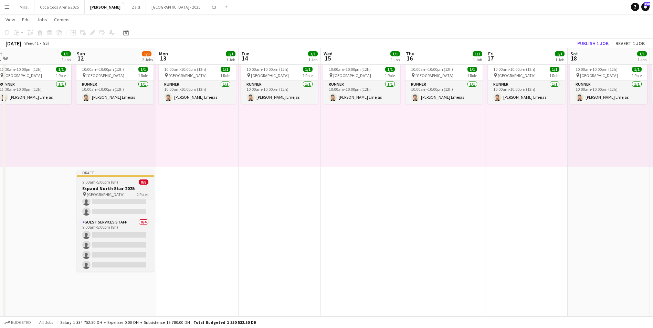
click at [107, 185] on app-job-card "Draft 9:00am-5:00pm (8h) 0/8 Expand North Star 2025 pin Dubai Harbour 2 Roles G…" at bounding box center [115, 221] width 77 height 102
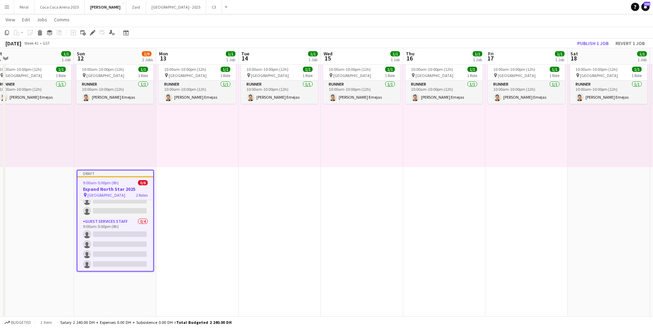
click at [107, 185] on span "9:00am-5:00pm (8h)" at bounding box center [101, 182] width 36 height 5
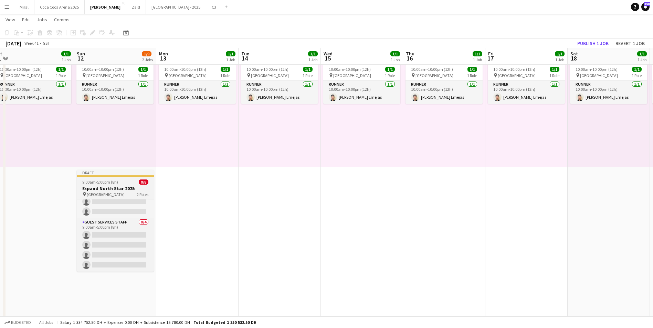
click at [107, 185] on app-job-card "Draft 9:00am-5:00pm (8h) 0/8 Expand North Star 2025 pin Dubai Harbour 2 Roles G…" at bounding box center [115, 221] width 77 height 102
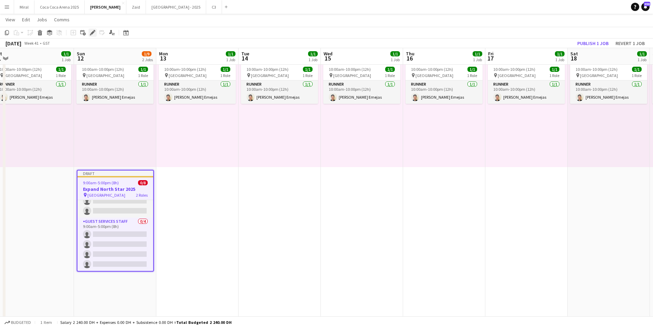
click at [93, 32] on icon at bounding box center [93, 33] width 4 height 4
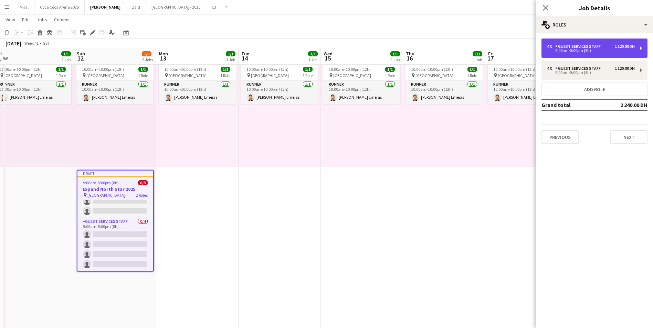
click at [608, 47] on div "4 x Guest Services Staff 1 120.00 DH" at bounding box center [591, 46] width 88 height 5
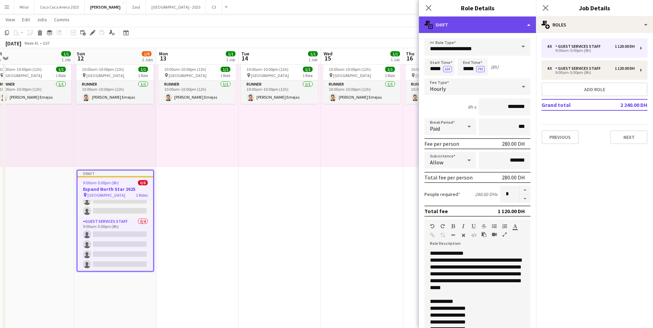
click at [511, 25] on div "multiple-actions-text Shift" at bounding box center [477, 25] width 117 height 17
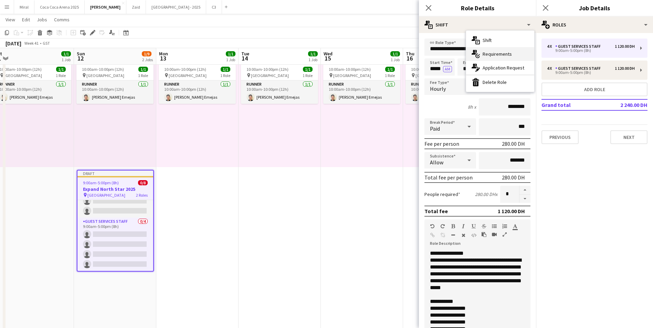
click at [495, 53] on span "Requirements" at bounding box center [497, 54] width 29 height 6
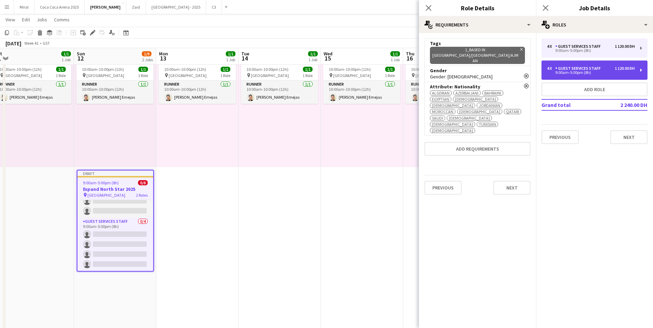
click at [564, 71] on div "9:00am-5:00pm (8h)" at bounding box center [591, 72] width 88 height 3
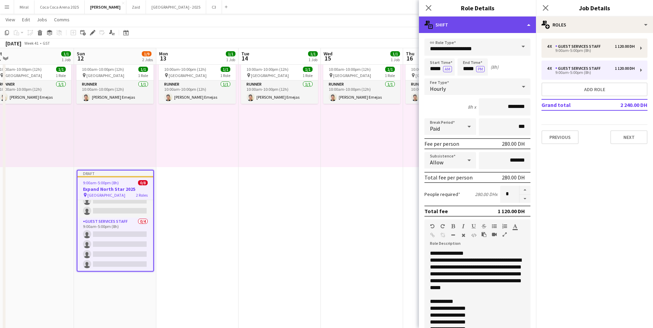
click at [499, 27] on div "multiple-actions-text Shift" at bounding box center [477, 25] width 117 height 17
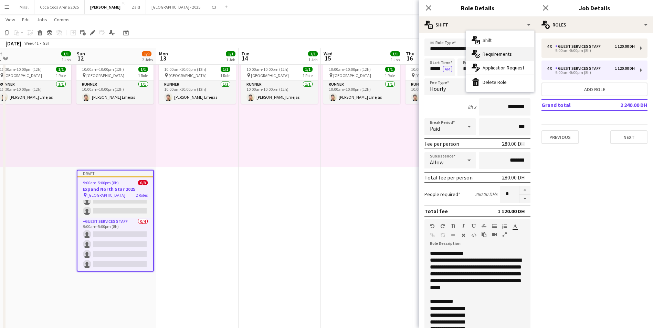
click at [498, 52] on span "Requirements" at bounding box center [497, 54] width 29 height 6
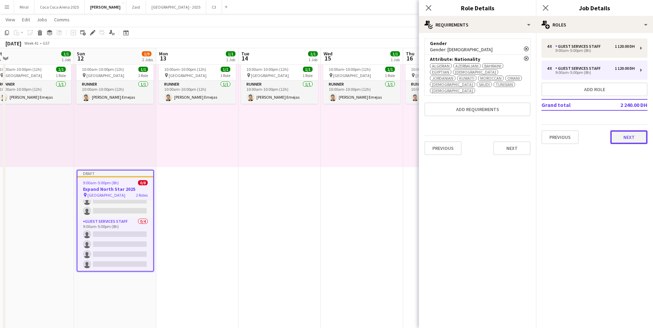
click at [623, 136] on button "Next" at bounding box center [628, 137] width 37 height 14
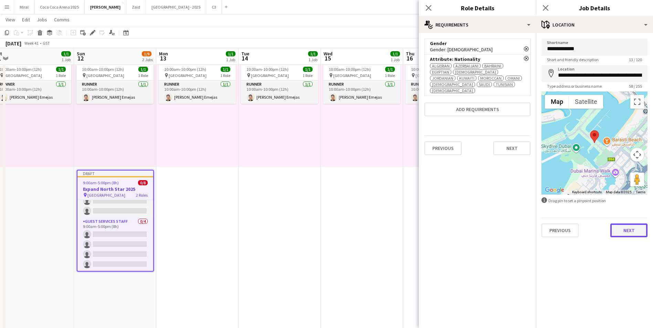
click at [630, 232] on button "Next" at bounding box center [628, 231] width 37 height 14
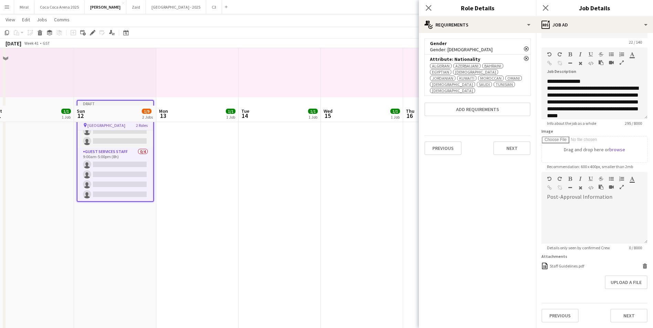
scroll to position [172, 0]
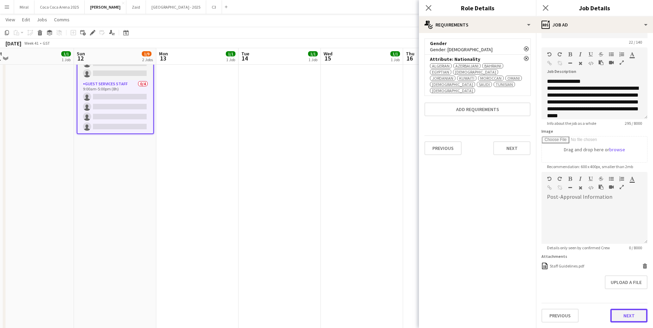
click at [622, 315] on button "Next" at bounding box center [628, 316] width 37 height 14
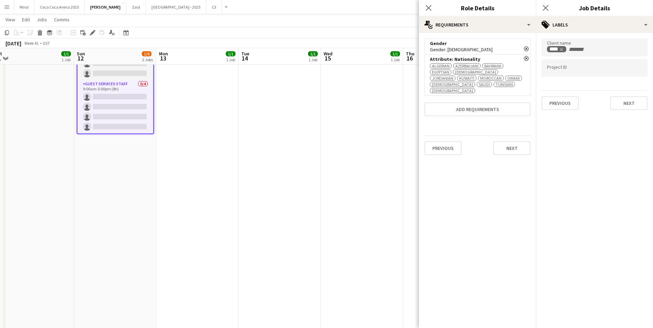
scroll to position [0, 0]
click at [633, 102] on button "Next" at bounding box center [628, 103] width 37 height 14
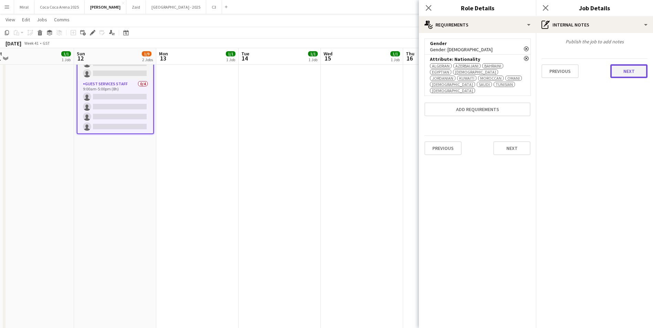
click at [633, 74] on button "Next" at bounding box center [628, 71] width 37 height 14
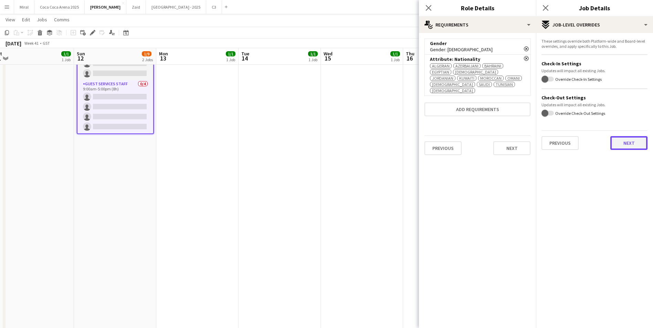
click at [633, 142] on button "Next" at bounding box center [628, 143] width 37 height 14
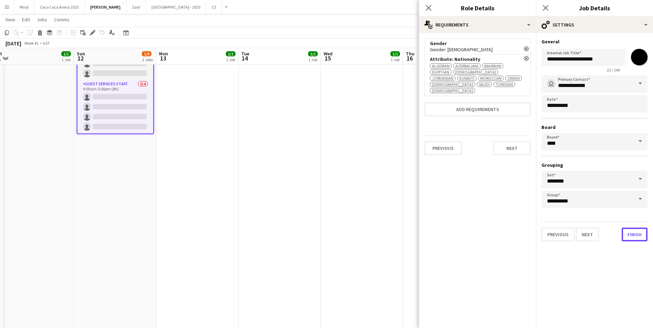
drag, startPoint x: 633, startPoint y: 234, endPoint x: 630, endPoint y: 278, distance: 44.1
click at [630, 278] on mat-expansion-panel "**********" at bounding box center [594, 180] width 117 height 295
click at [637, 232] on button "Finish" at bounding box center [635, 235] width 26 height 14
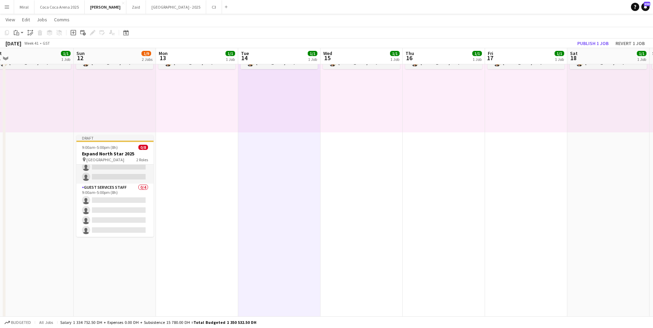
scroll to position [69, 0]
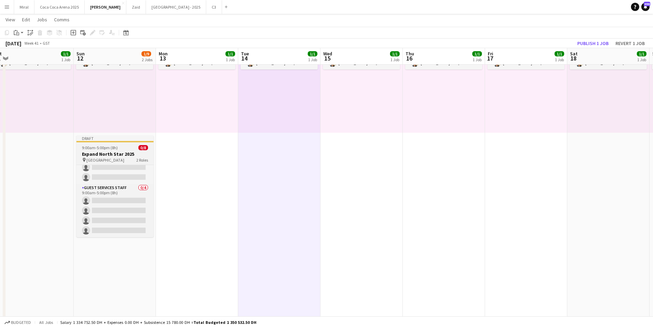
click at [123, 152] on h3 "Expand North Star 2025" at bounding box center [114, 154] width 77 height 6
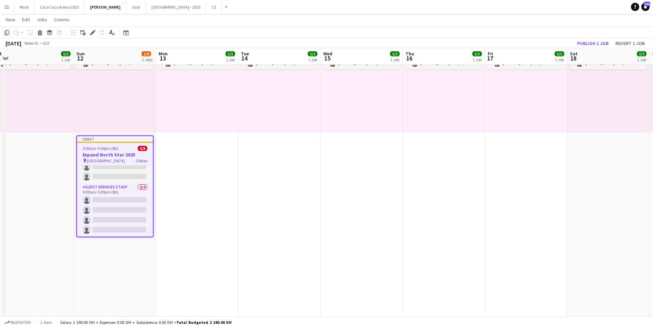
click at [8, 32] on icon "Copy" at bounding box center [7, 33] width 6 height 6
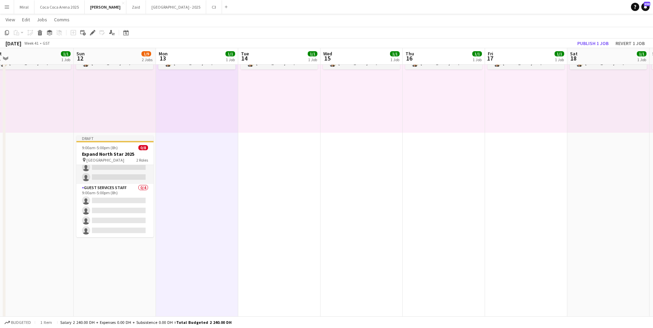
scroll to position [34, 0]
click at [19, 30] on icon "Paste" at bounding box center [17, 33] width 6 height 6
click at [31, 33] on icon at bounding box center [32, 33] width 2 height 3
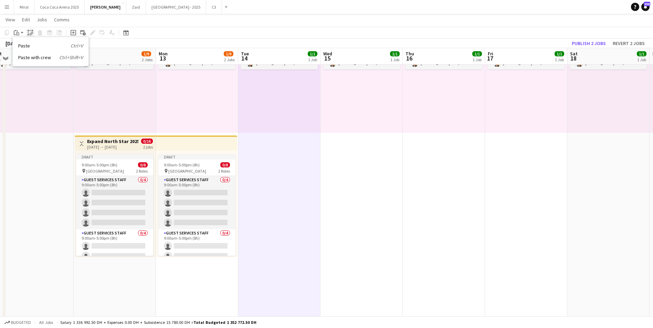
click at [31, 32] on icon "Paste linked Job" at bounding box center [31, 33] width 6 height 6
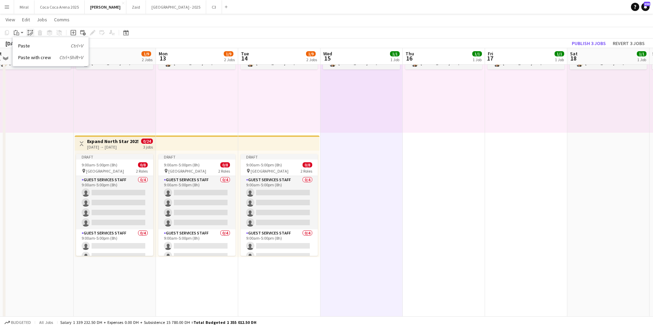
click at [32, 32] on icon at bounding box center [32, 33] width 2 height 3
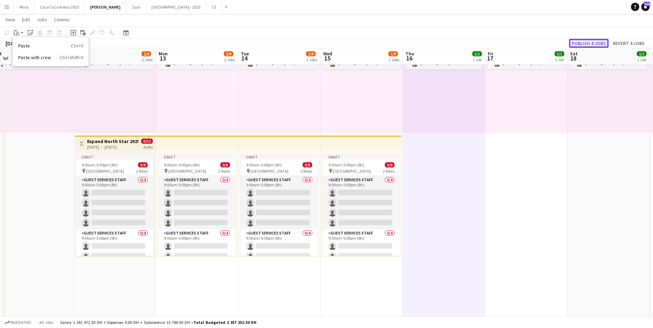
click at [597, 42] on button "Publish 4 jobs" at bounding box center [589, 43] width 40 height 9
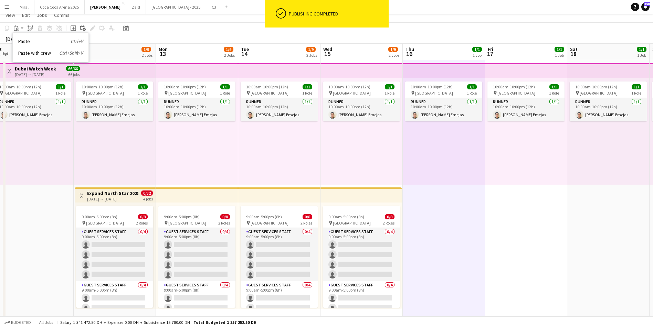
scroll to position [0, 0]
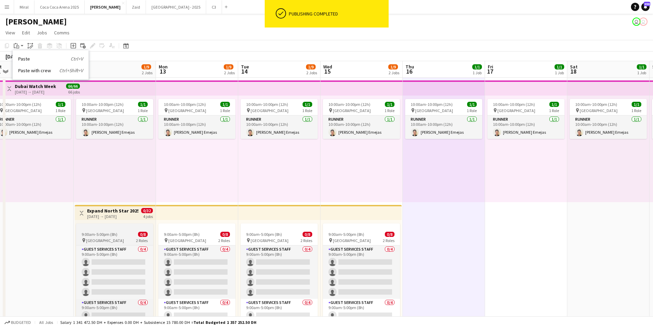
click at [116, 231] on app-job-card "9:00am-5:00pm (8h) 0/8 pin Dubai Harbour 2 Roles Guest Services Staff 0/4 9:00a…" at bounding box center [114, 275] width 77 height 102
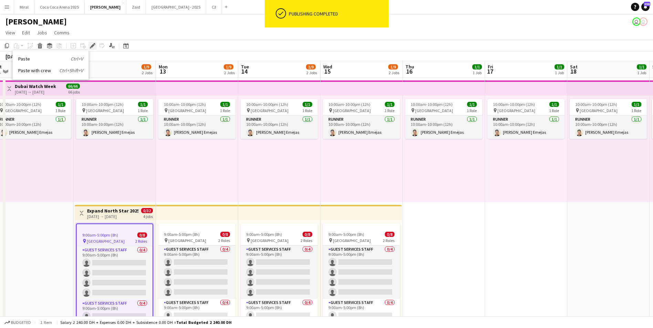
click at [93, 46] on icon at bounding box center [93, 46] width 4 height 4
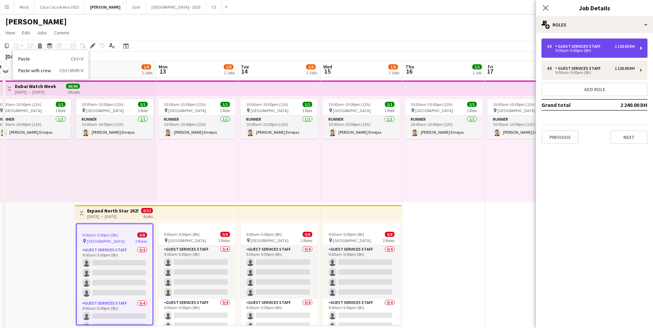
click at [591, 45] on div "Guest Services Staff" at bounding box center [579, 46] width 48 height 5
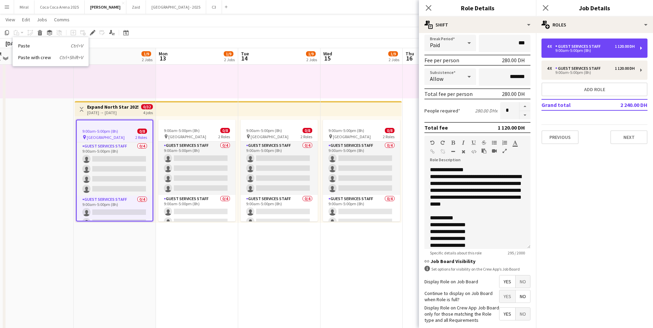
scroll to position [118, 0]
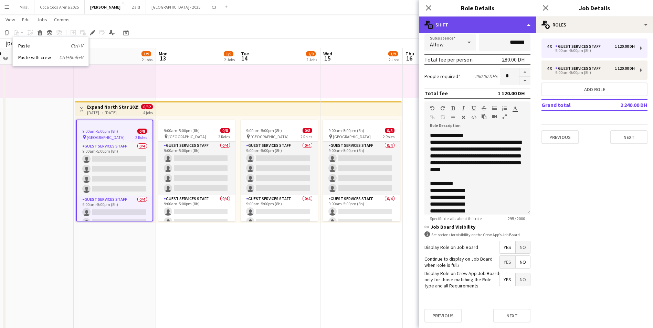
click at [527, 21] on div "multiple-actions-text Shift" at bounding box center [477, 25] width 117 height 17
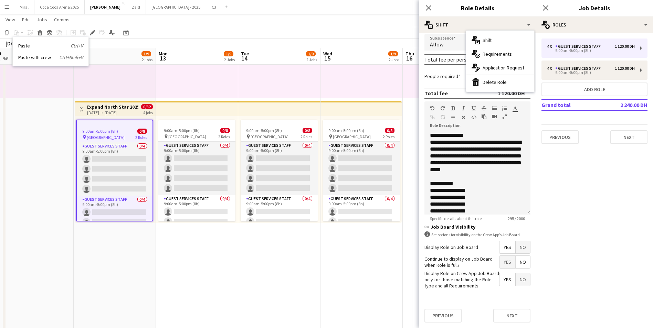
click at [575, 175] on mat-expansion-panel "pencil3 General details 4 x Guest Services Staff 1 120.00 DH 9:00am-5:00pm (8h)…" at bounding box center [594, 180] width 117 height 295
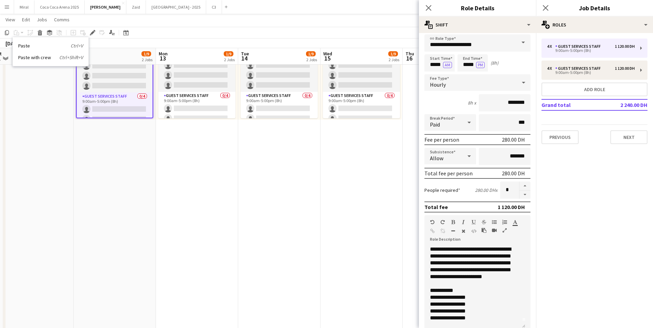
scroll to position [0, 0]
